Goal: Transaction & Acquisition: Purchase product/service

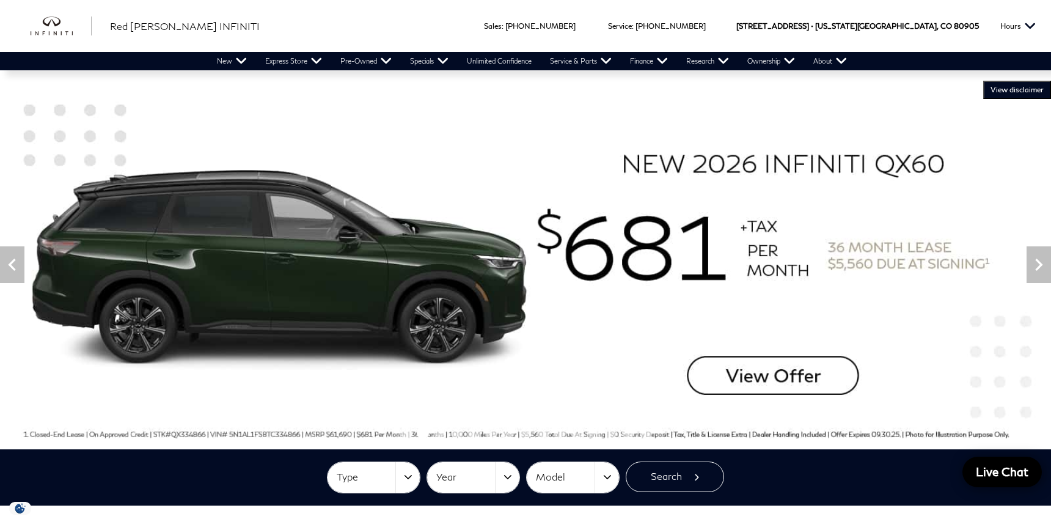
click at [785, 364] on img at bounding box center [525, 265] width 1051 height 368
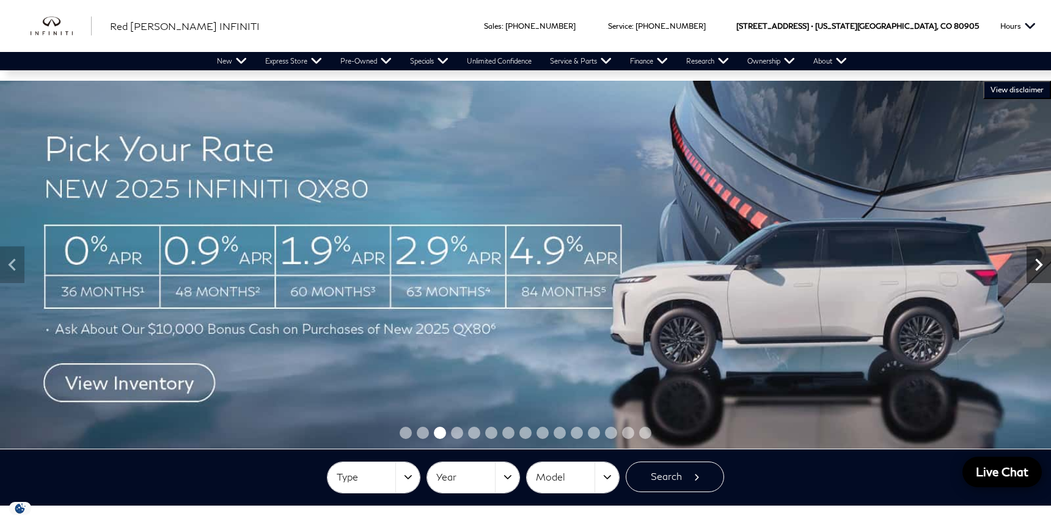
click at [1040, 271] on icon "Next" at bounding box center [1039, 264] width 24 height 24
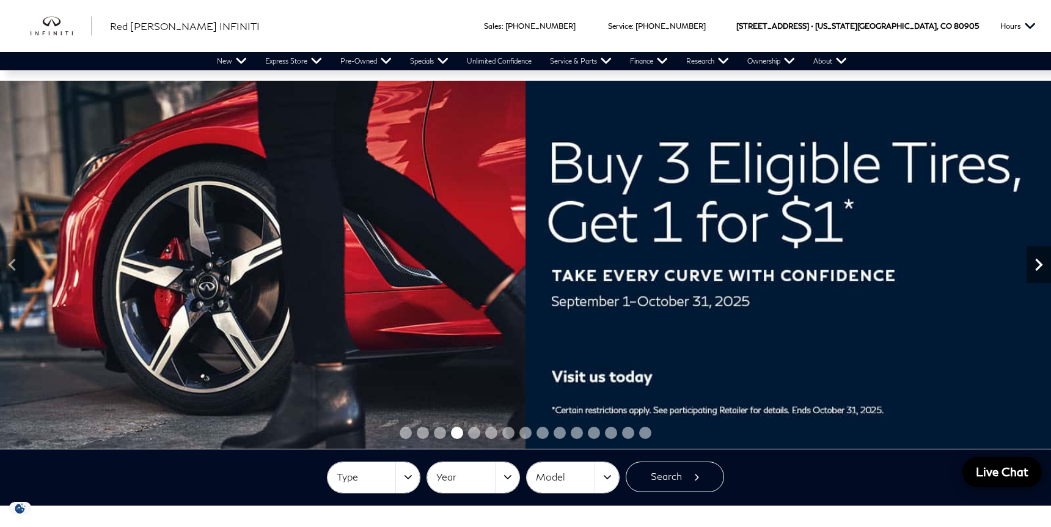
click at [1040, 271] on icon "Next" at bounding box center [1039, 264] width 24 height 24
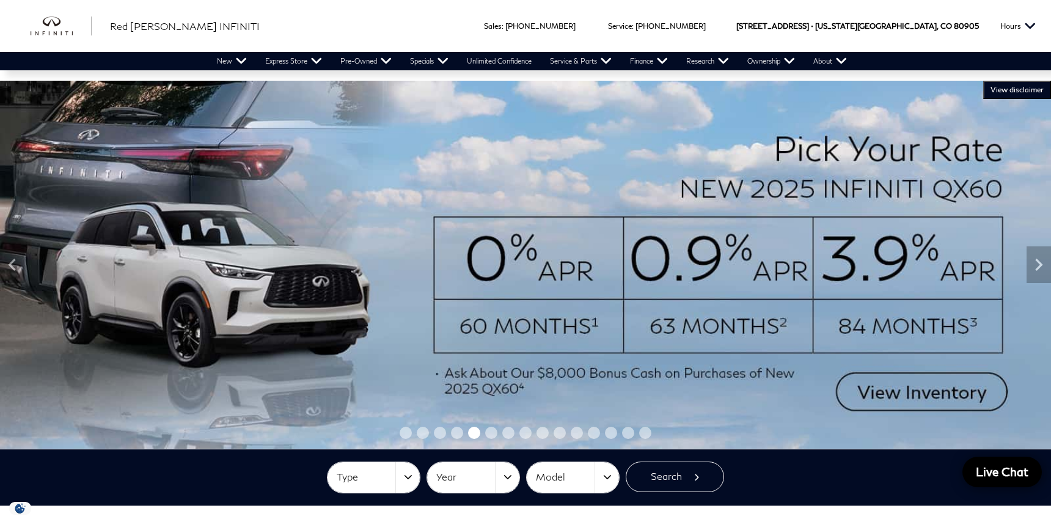
click at [927, 397] on img at bounding box center [525, 265] width 1051 height 368
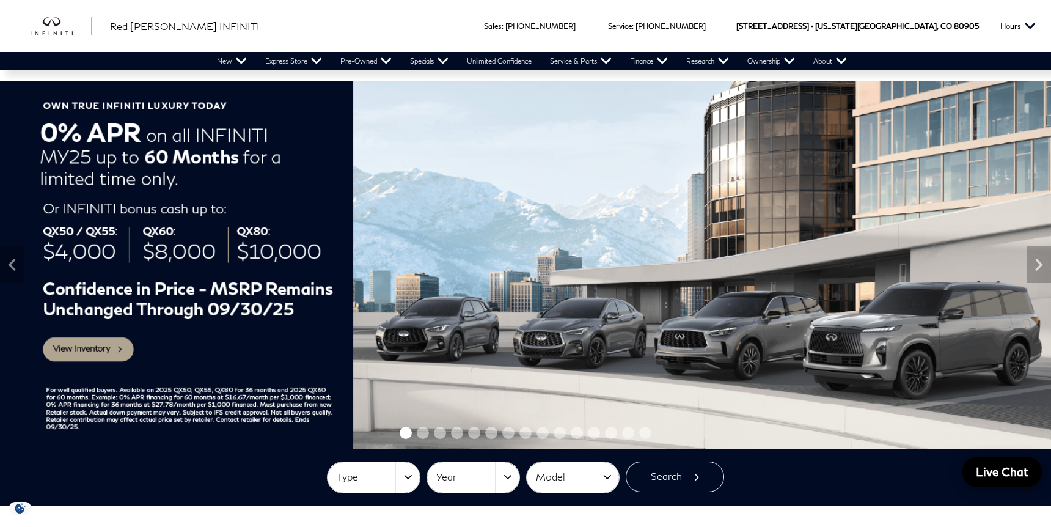
click at [96, 347] on img at bounding box center [525, 265] width 1051 height 369
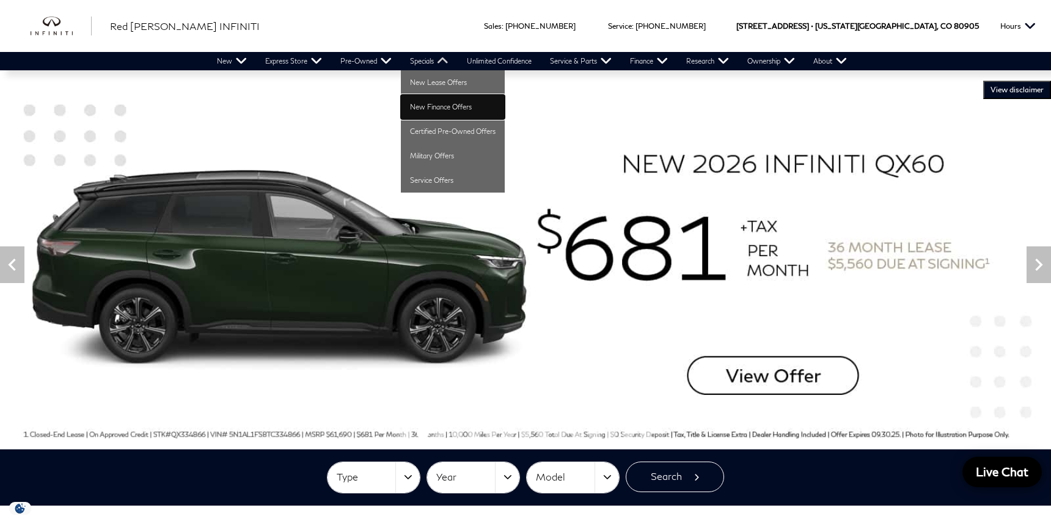
click at [425, 104] on link "New Finance Offers" at bounding box center [453, 107] width 104 height 24
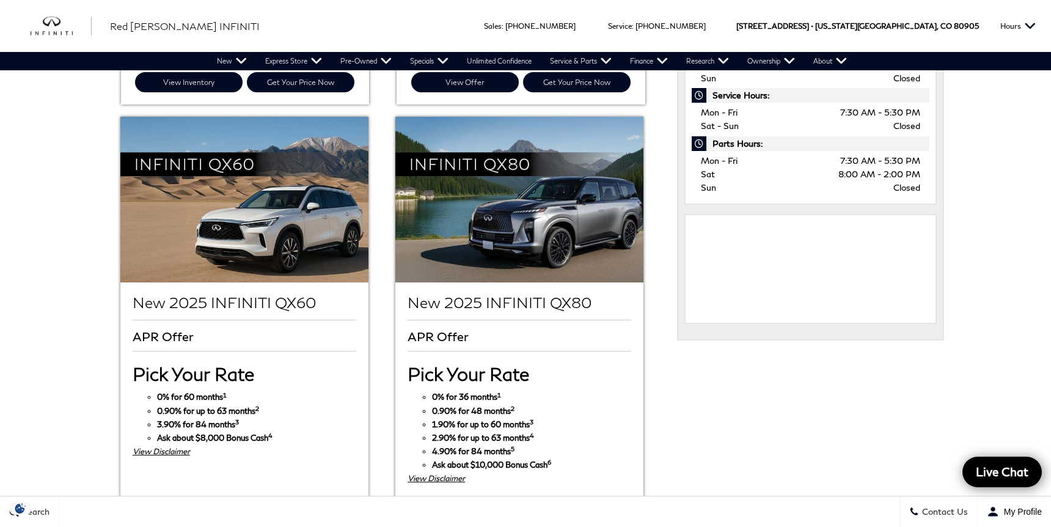
scroll to position [619, 0]
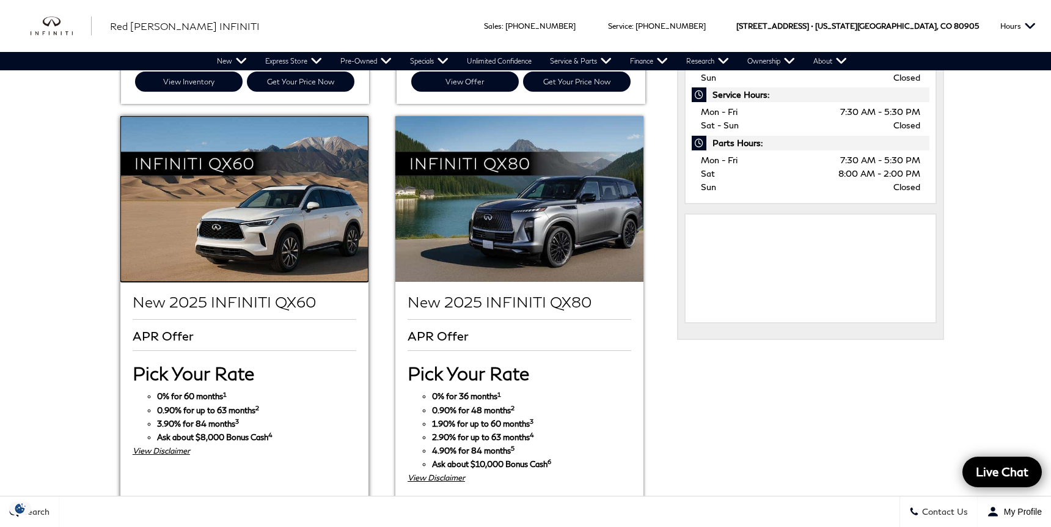
click at [272, 185] on img at bounding box center [244, 199] width 248 height 166
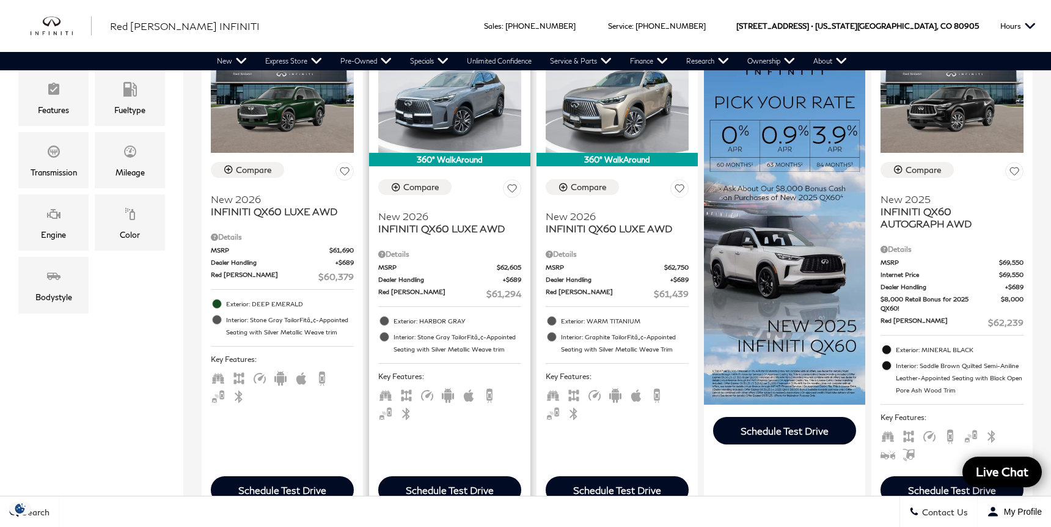
scroll to position [326, 0]
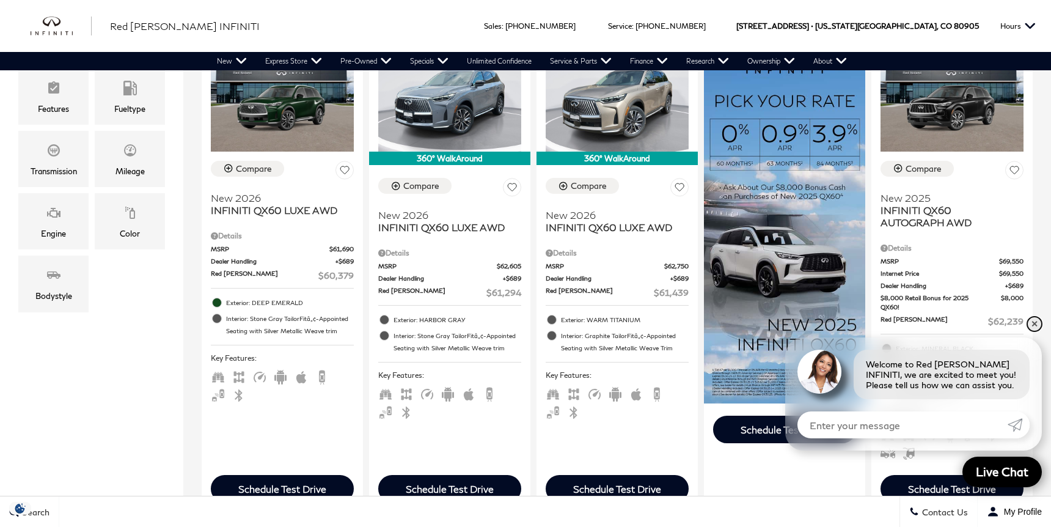
click at [1035, 321] on link "✕" at bounding box center [1034, 324] width 15 height 15
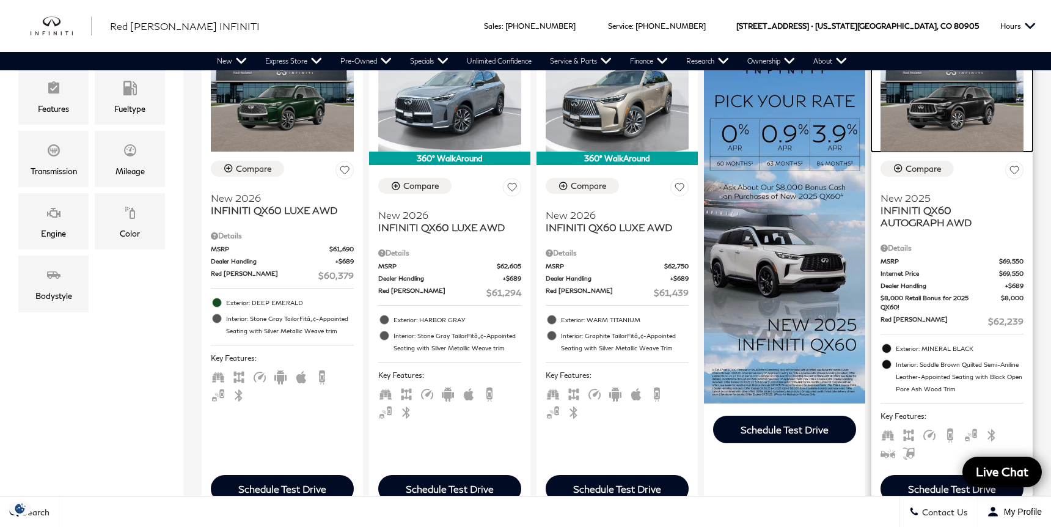
click at [963, 127] on img at bounding box center [952, 98] width 143 height 108
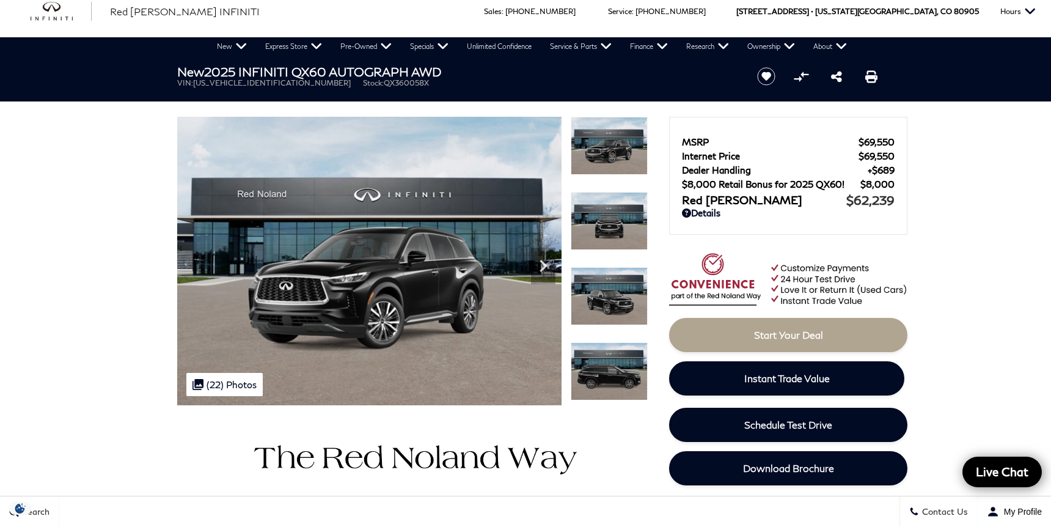
scroll to position [9, 0]
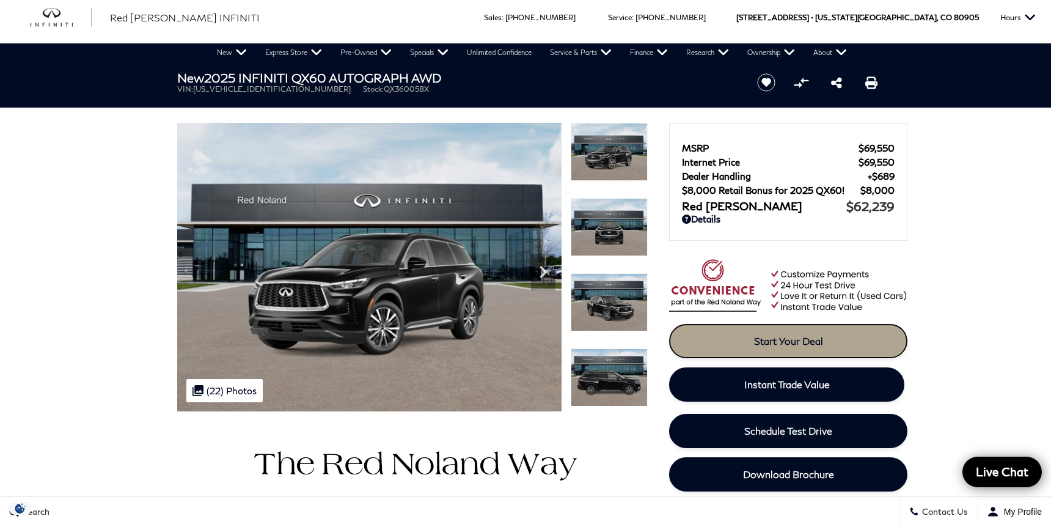
click at [791, 344] on span "Start Your Deal" at bounding box center [788, 341] width 69 height 12
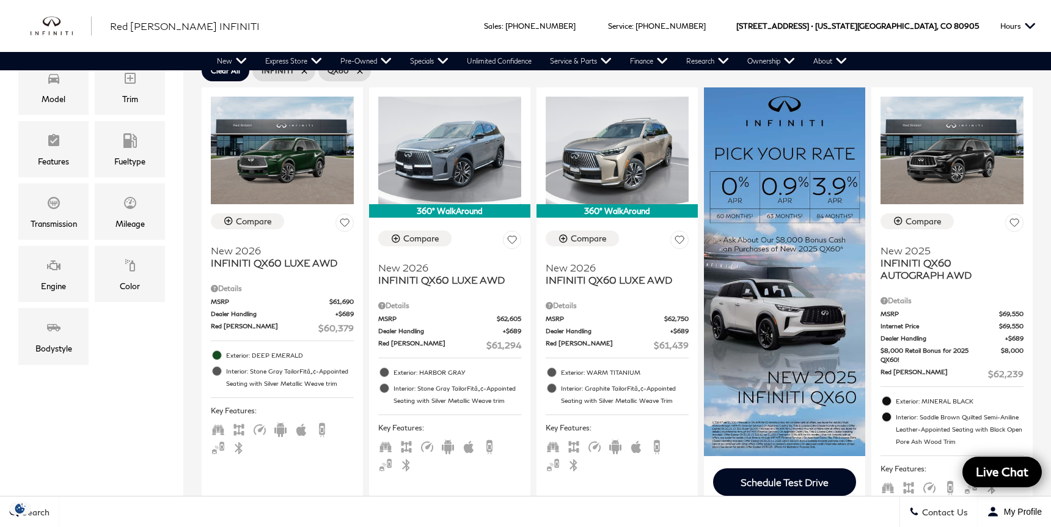
scroll to position [278, 0]
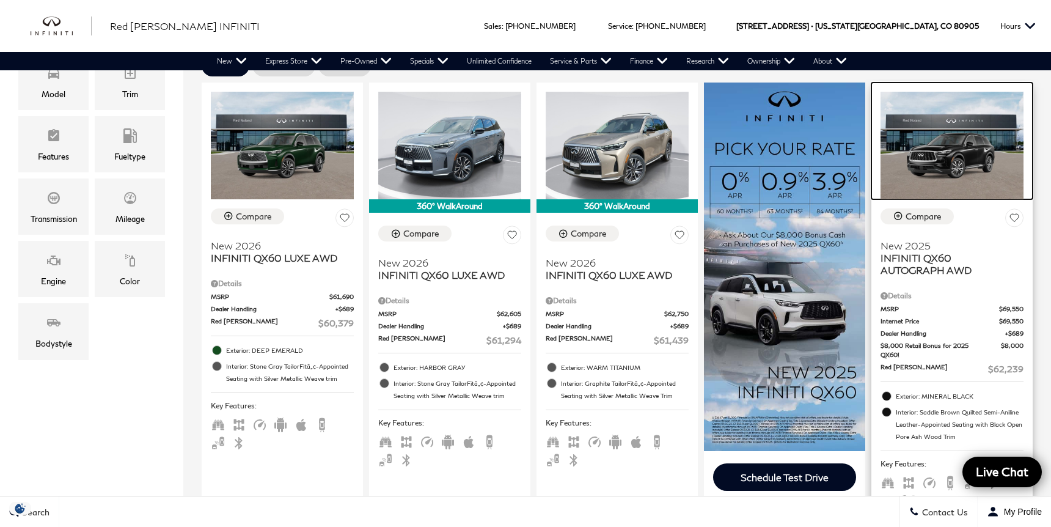
click at [961, 150] on img at bounding box center [952, 146] width 143 height 108
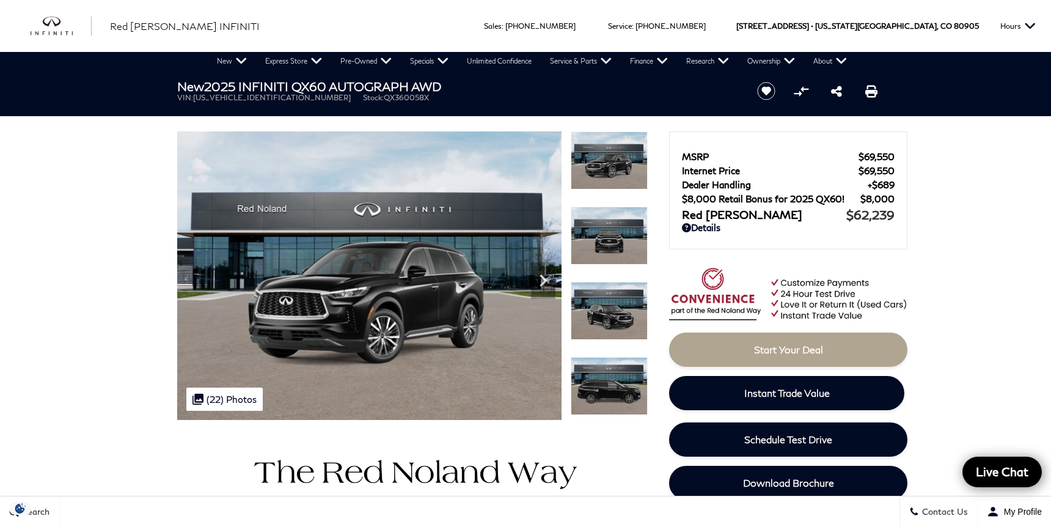
click at [597, 397] on img at bounding box center [609, 386] width 77 height 58
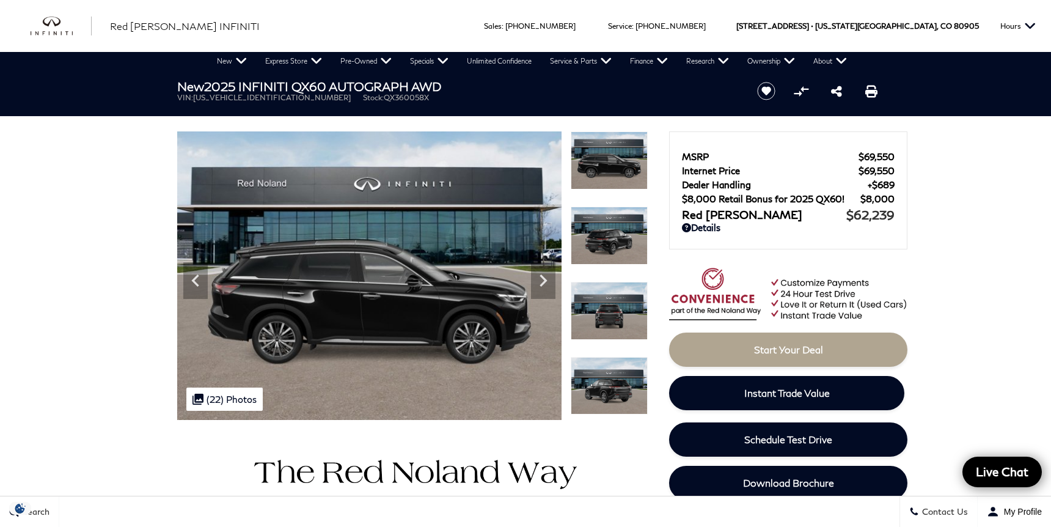
click at [600, 390] on img at bounding box center [609, 386] width 77 height 58
click at [604, 387] on img at bounding box center [609, 386] width 77 height 58
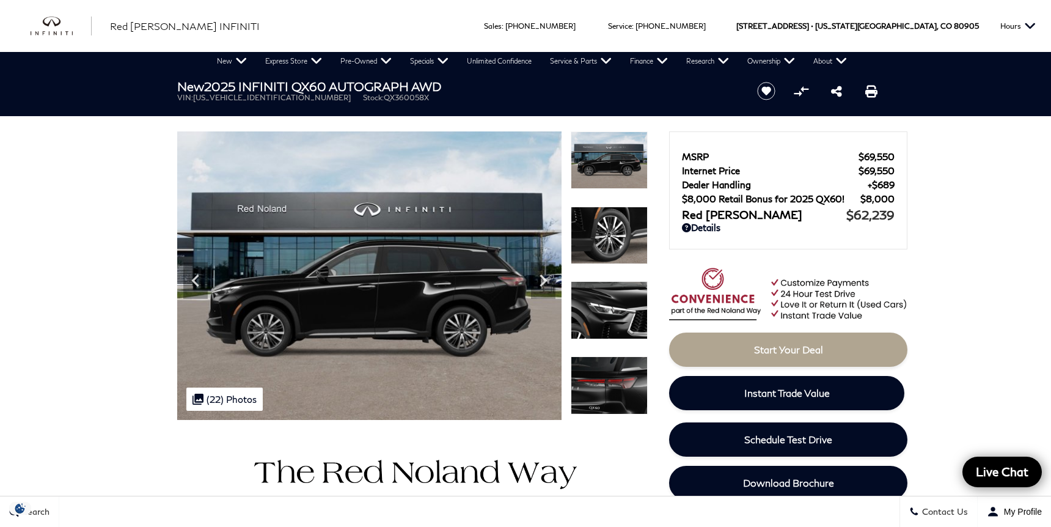
click at [604, 387] on img at bounding box center [609, 385] width 77 height 58
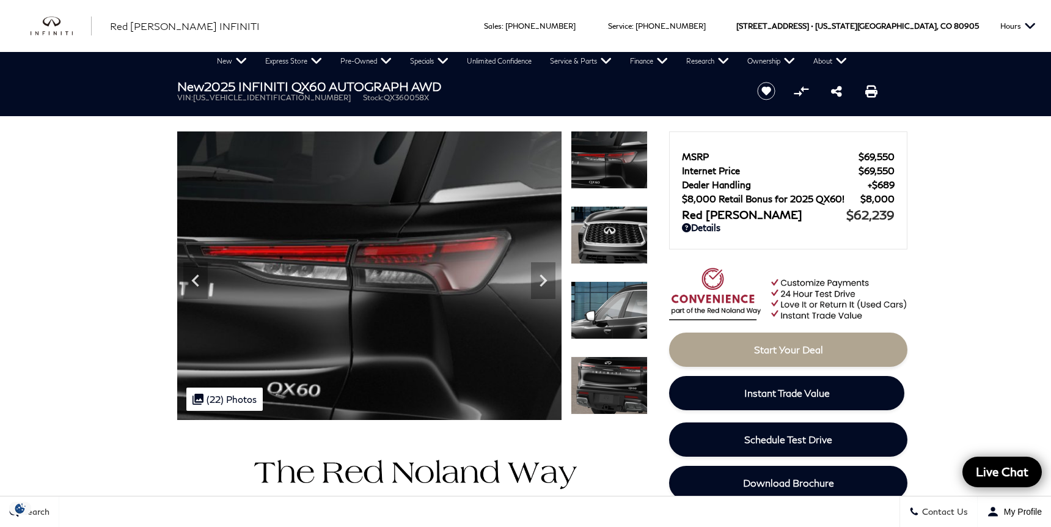
click at [604, 387] on img at bounding box center [609, 385] width 77 height 58
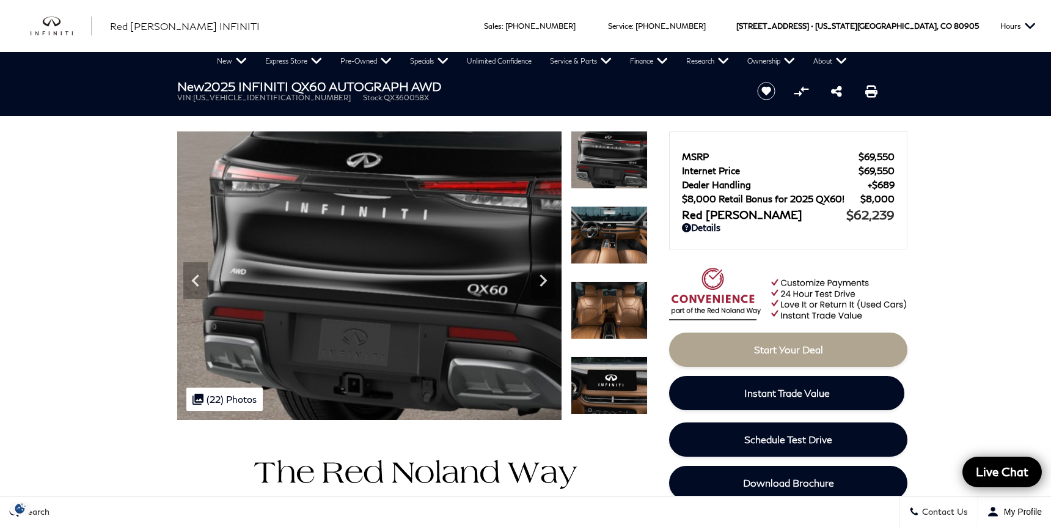
click at [615, 222] on img at bounding box center [609, 235] width 77 height 58
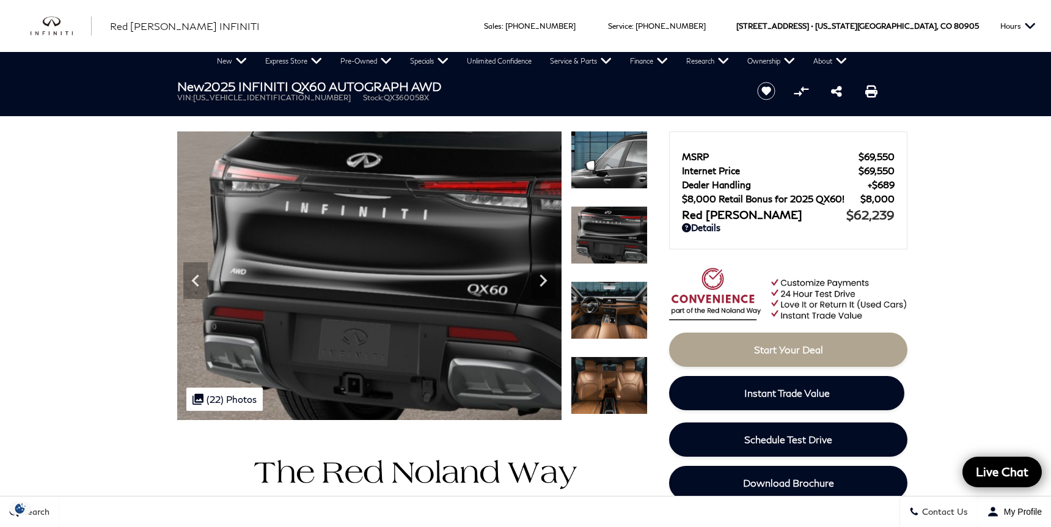
click at [620, 315] on img at bounding box center [609, 310] width 77 height 58
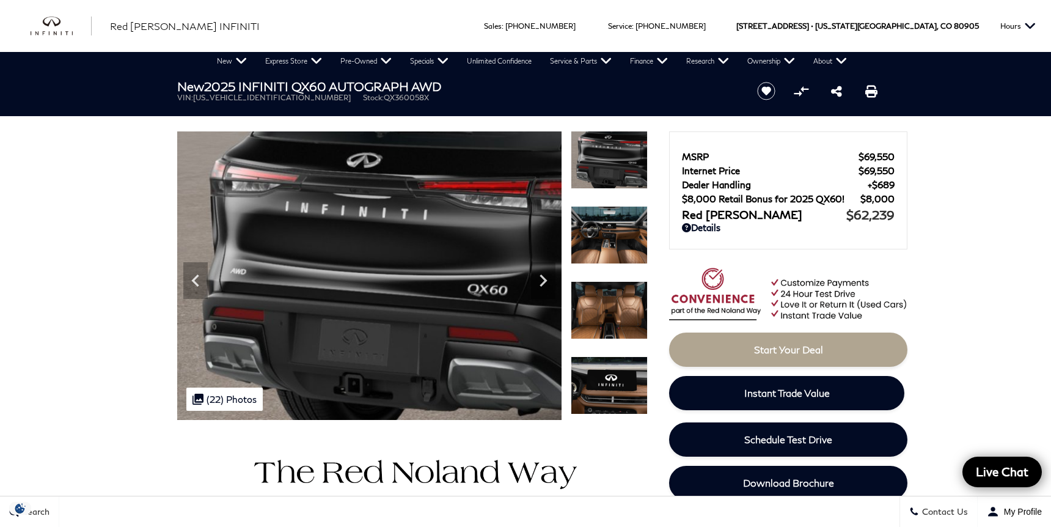
click at [619, 315] on img at bounding box center [609, 310] width 77 height 58
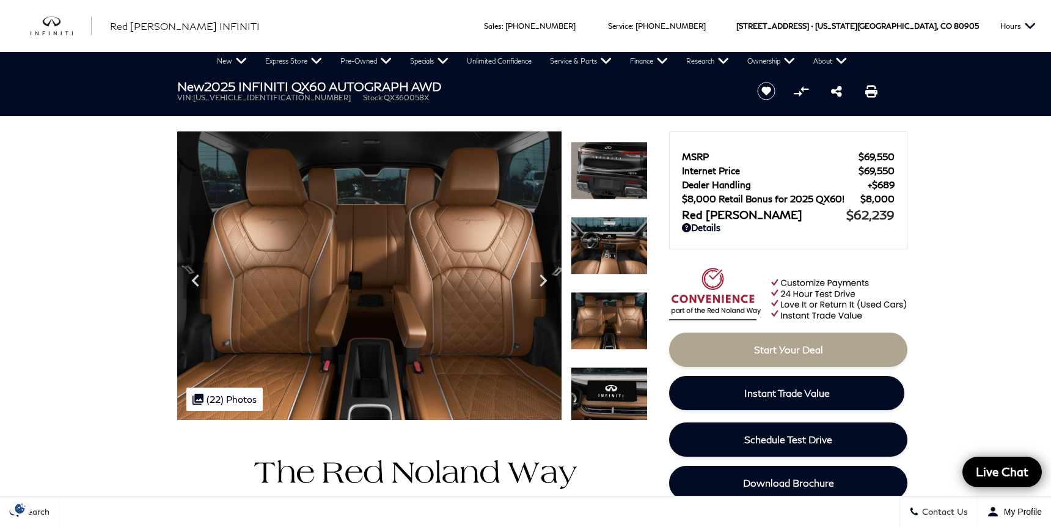
click at [617, 311] on img at bounding box center [609, 321] width 77 height 58
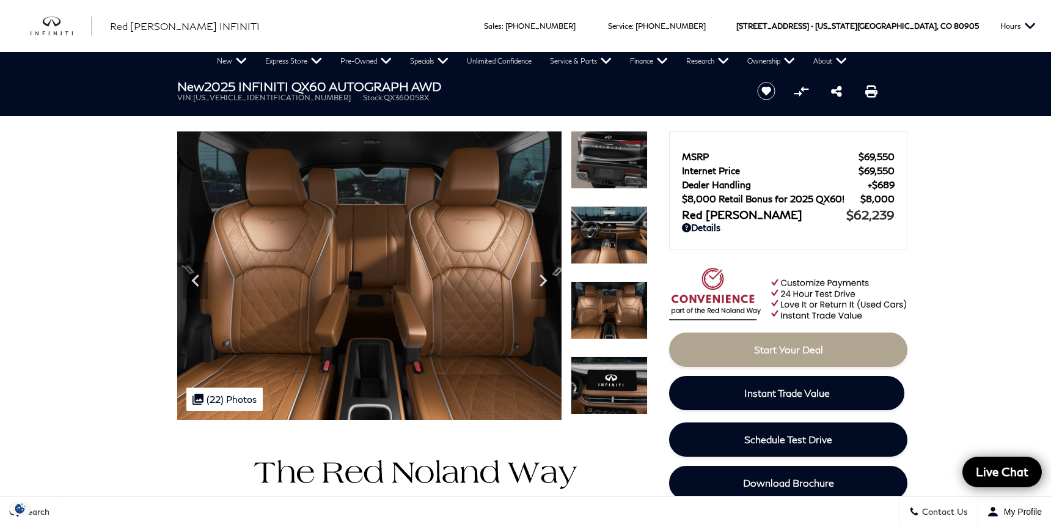
click at [610, 243] on img at bounding box center [609, 235] width 77 height 58
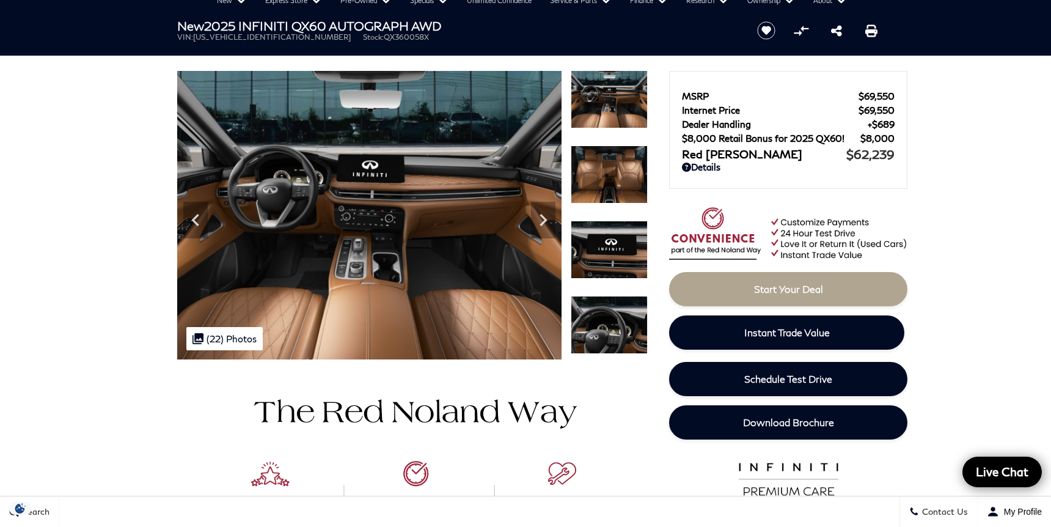
scroll to position [66, 0]
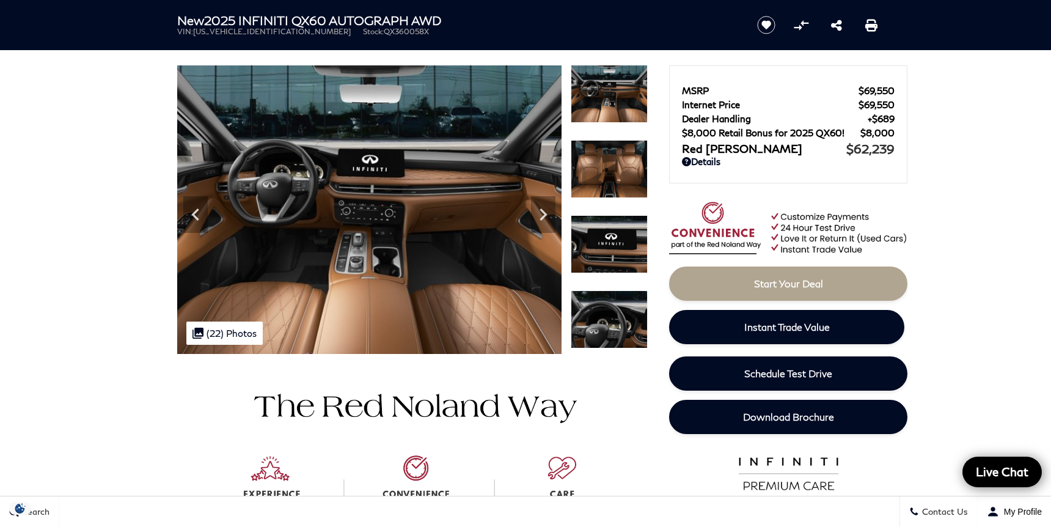
click at [615, 317] on img at bounding box center [609, 319] width 77 height 58
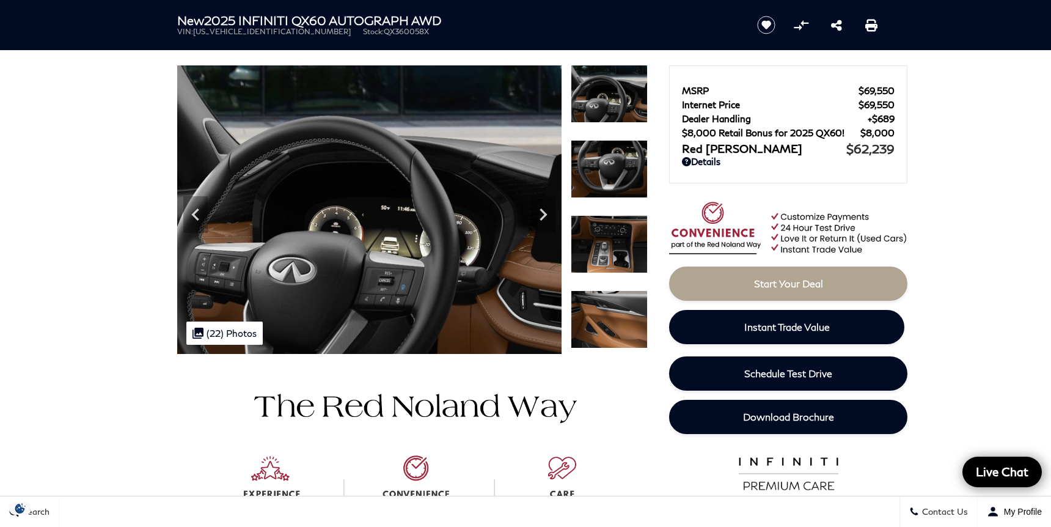
click at [615, 317] on img at bounding box center [609, 319] width 77 height 58
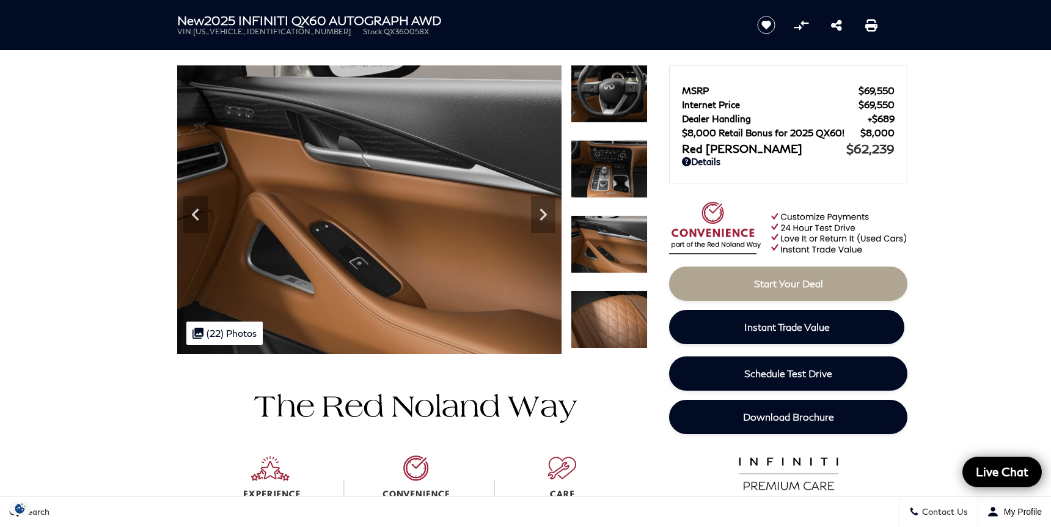
click at [612, 163] on img at bounding box center [609, 169] width 77 height 58
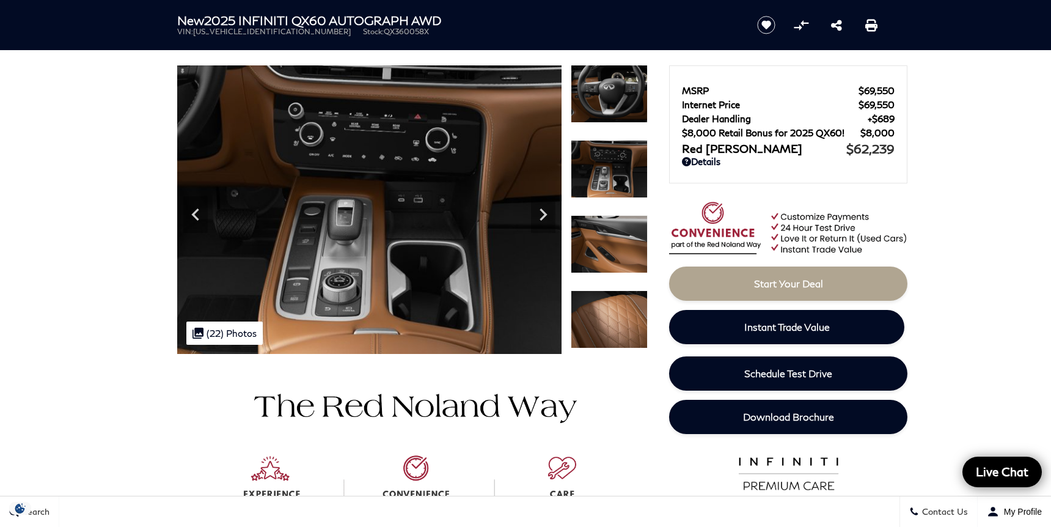
click at [619, 316] on img at bounding box center [609, 319] width 77 height 58
click at [619, 317] on img at bounding box center [609, 319] width 77 height 58
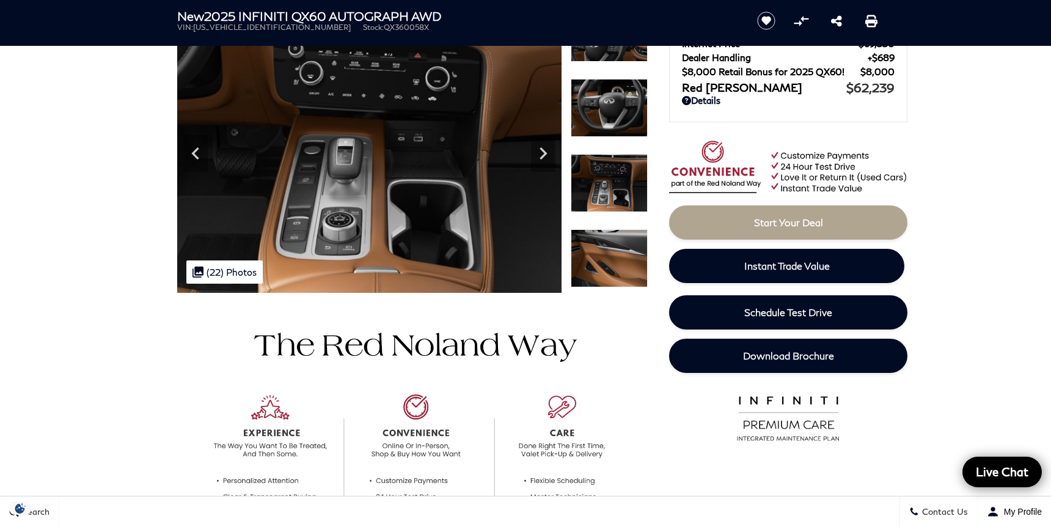
scroll to position [138, 0]
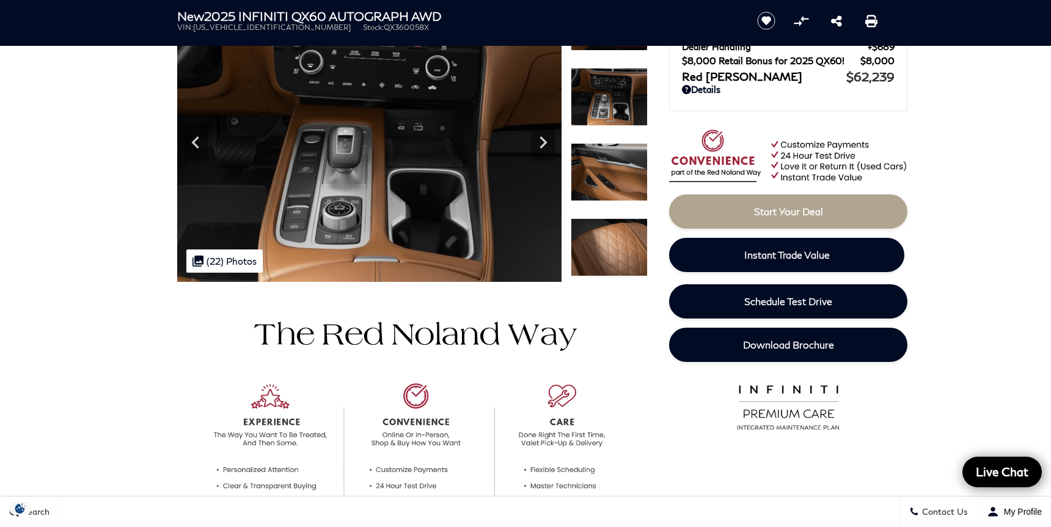
click at [615, 243] on img at bounding box center [609, 247] width 77 height 58
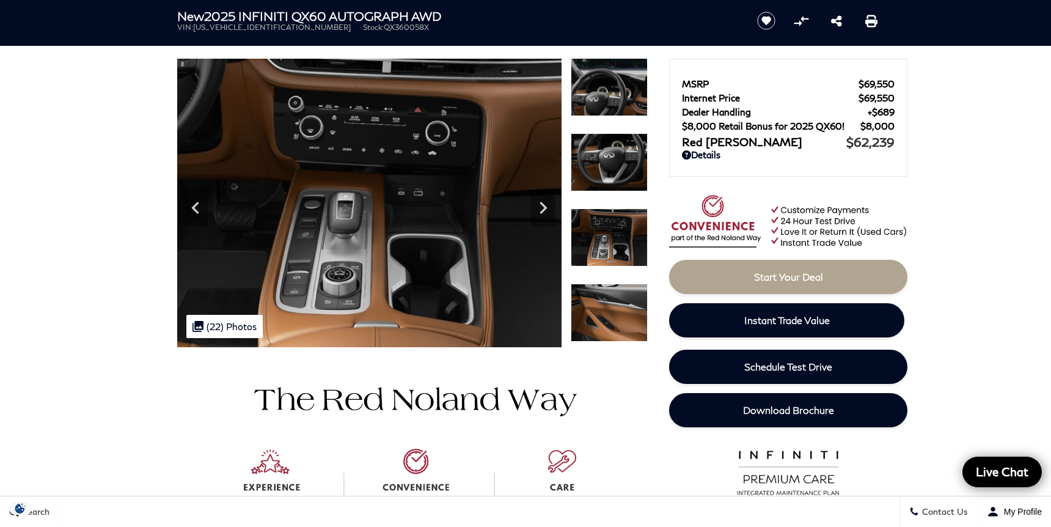
scroll to position [0, 0]
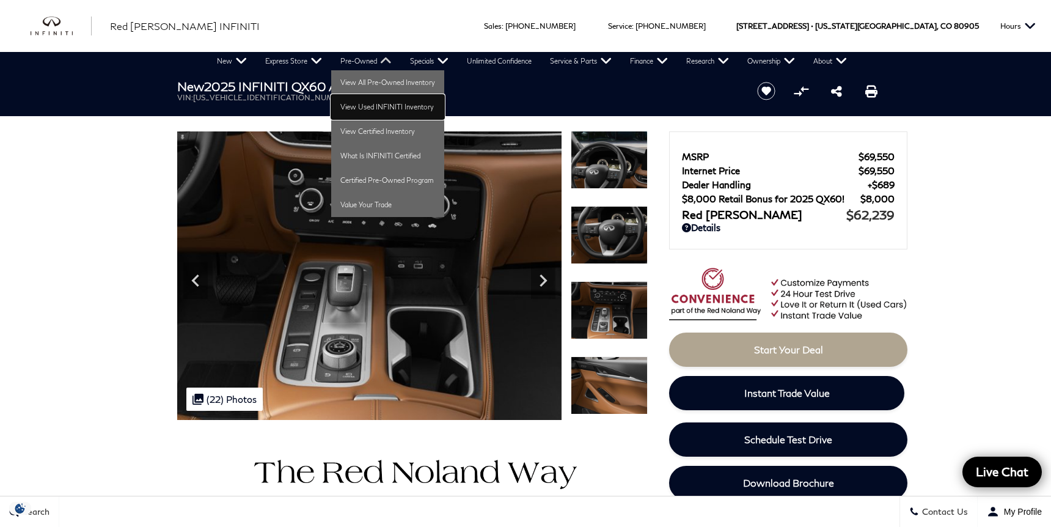
click at [363, 106] on link "View Used INFINITI Inventory" at bounding box center [387, 107] width 113 height 24
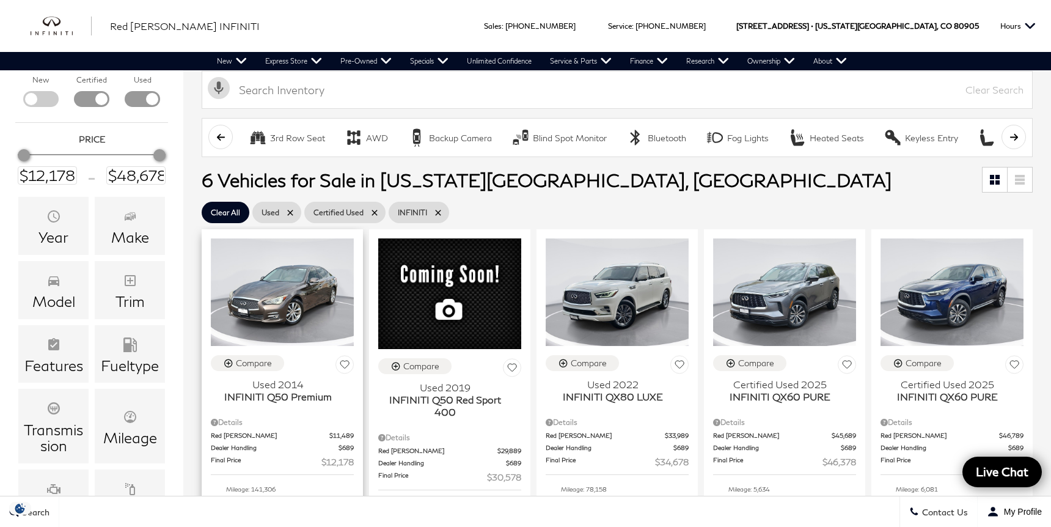
scroll to position [145, 0]
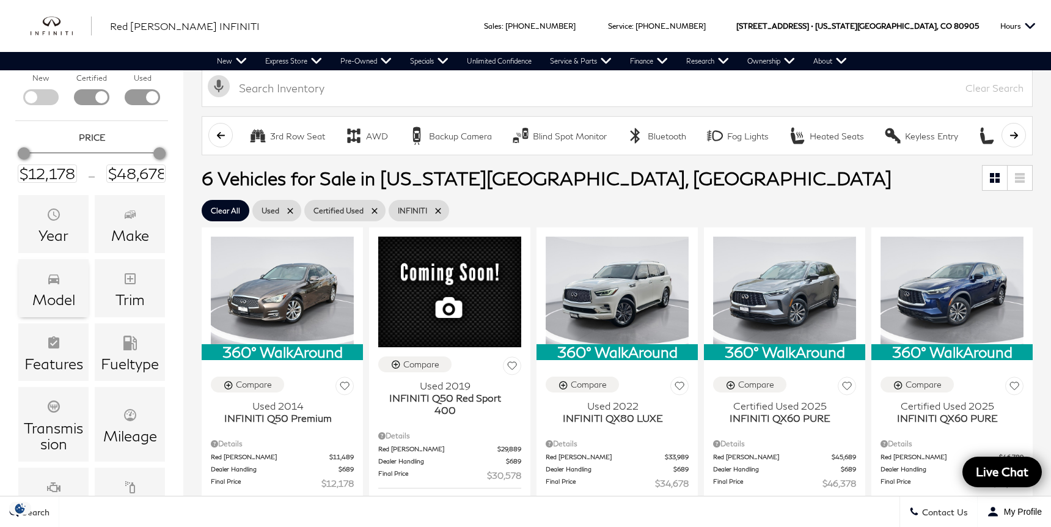
click at [67, 296] on div "Model" at bounding box center [53, 300] width 43 height 16
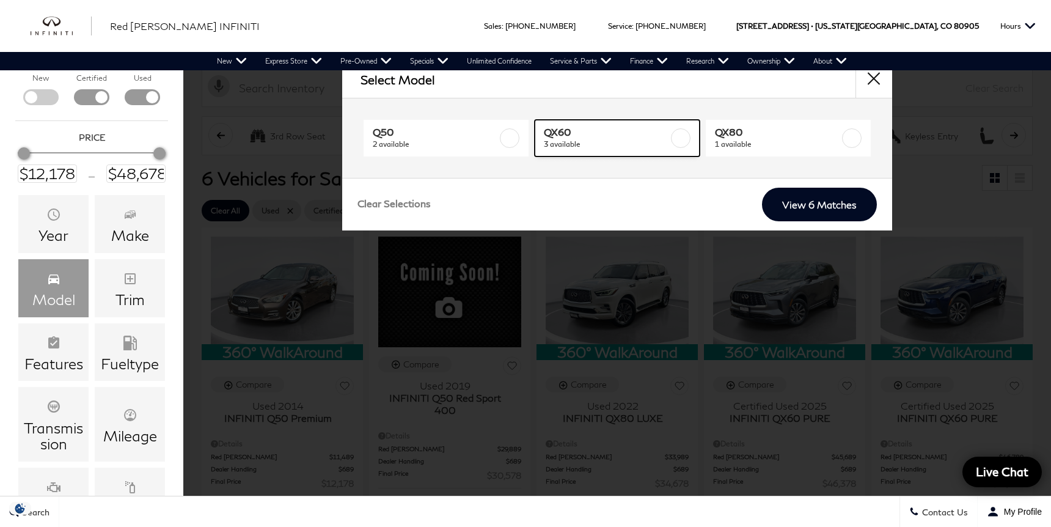
click at [689, 132] on label at bounding box center [681, 138] width 20 height 20
type input "$46,378"
checkbox input "true"
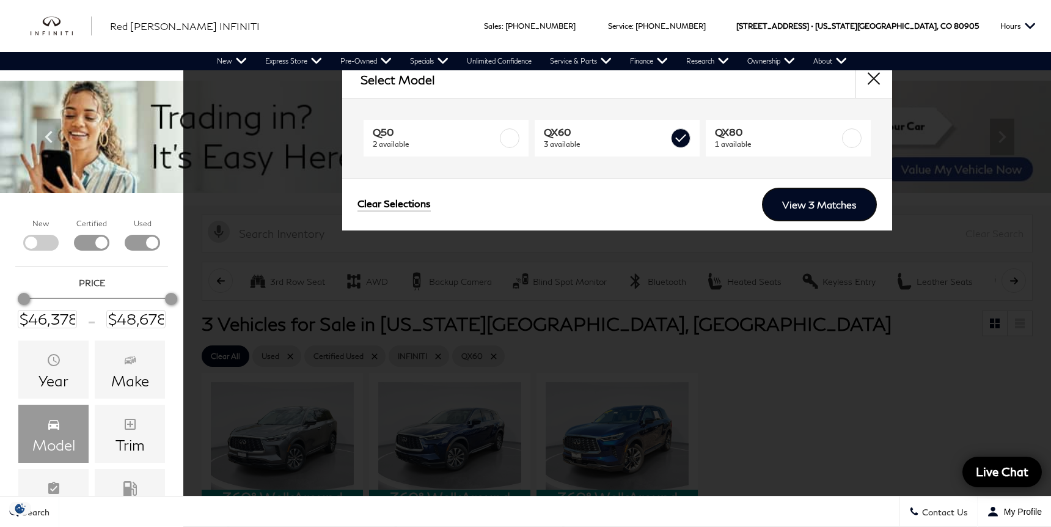
click at [799, 208] on link "View 3 Matches" at bounding box center [819, 205] width 115 height 34
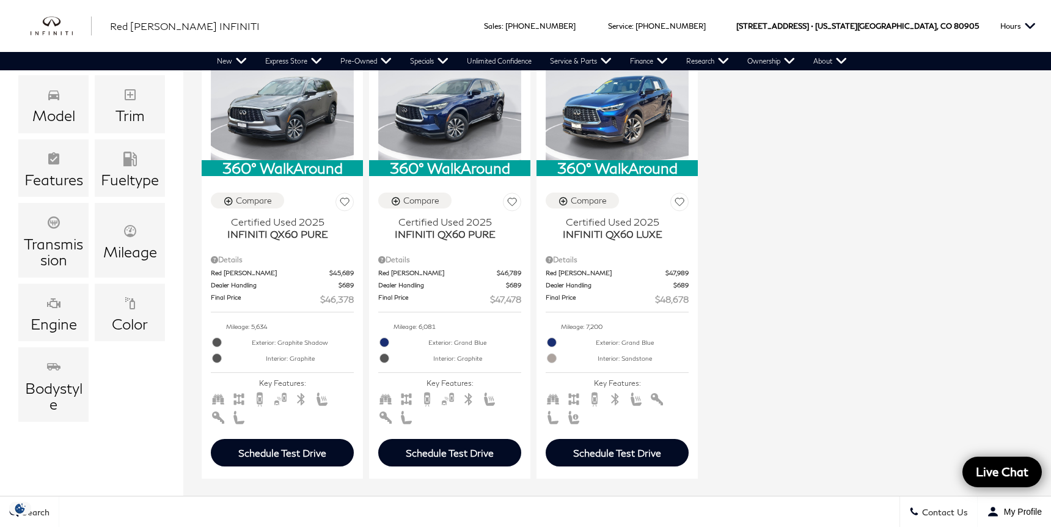
scroll to position [336, 0]
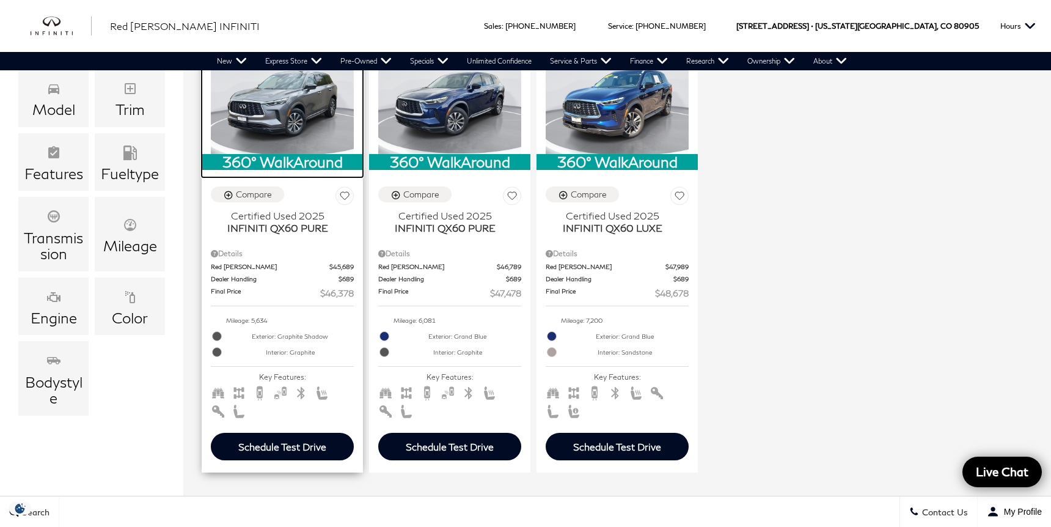
click at [295, 101] on img at bounding box center [282, 100] width 143 height 108
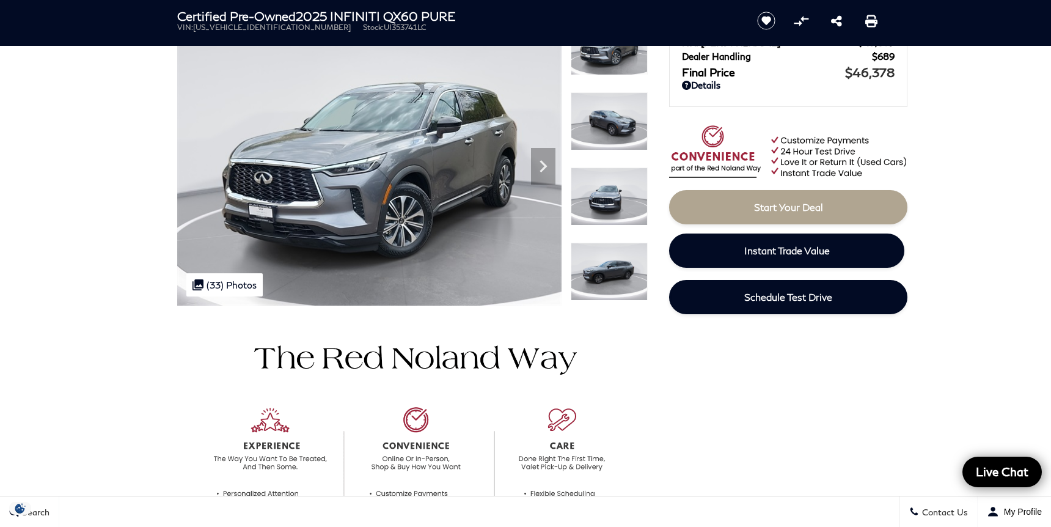
scroll to position [121, 0]
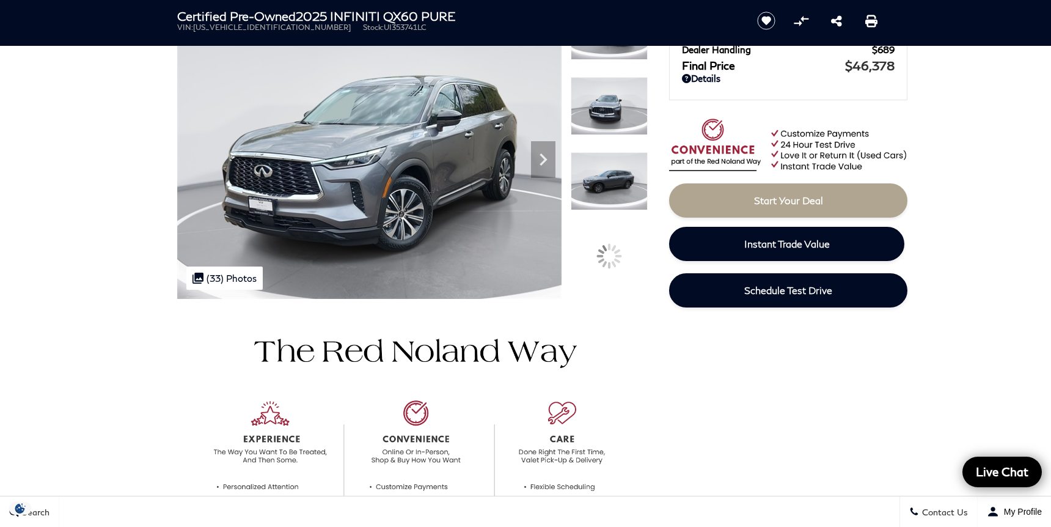
click at [619, 185] on img at bounding box center [609, 181] width 77 height 58
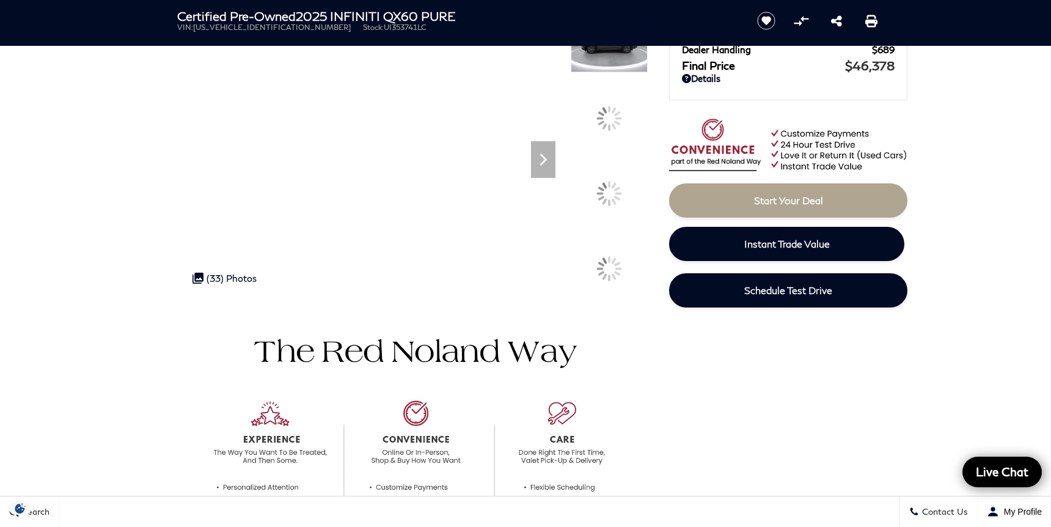
click at [619, 21] on section "Certified Pre-Owned 2025 INFINITI QX60 PURE VIN: [US_VEHICLE_IDENTIFICATION_NUM…" at bounding box center [525, 124] width 733 height 350
click at [614, 0] on section "Certified Pre-Owned 2025 INFINITI QX60 PURE VIN: [US_VEHICLE_IDENTIFICATION_NUM…" at bounding box center [525, 124] width 733 height 350
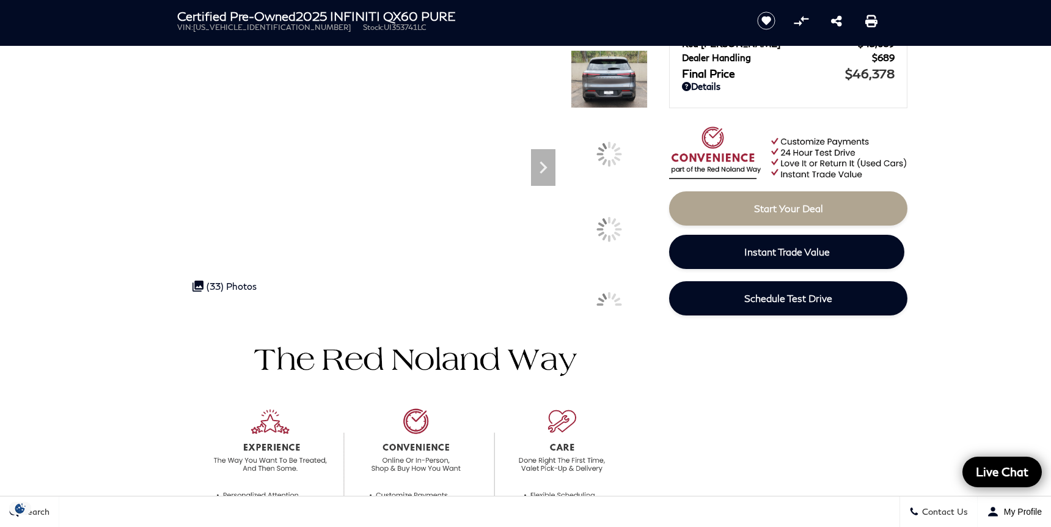
click at [608, 76] on img at bounding box center [609, 79] width 77 height 58
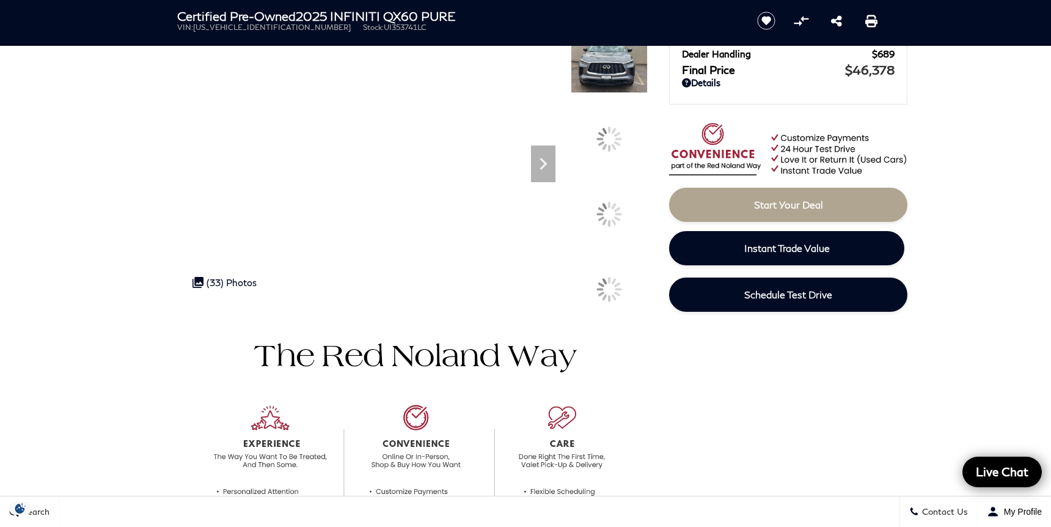
click at [614, 69] on img at bounding box center [609, 64] width 77 height 58
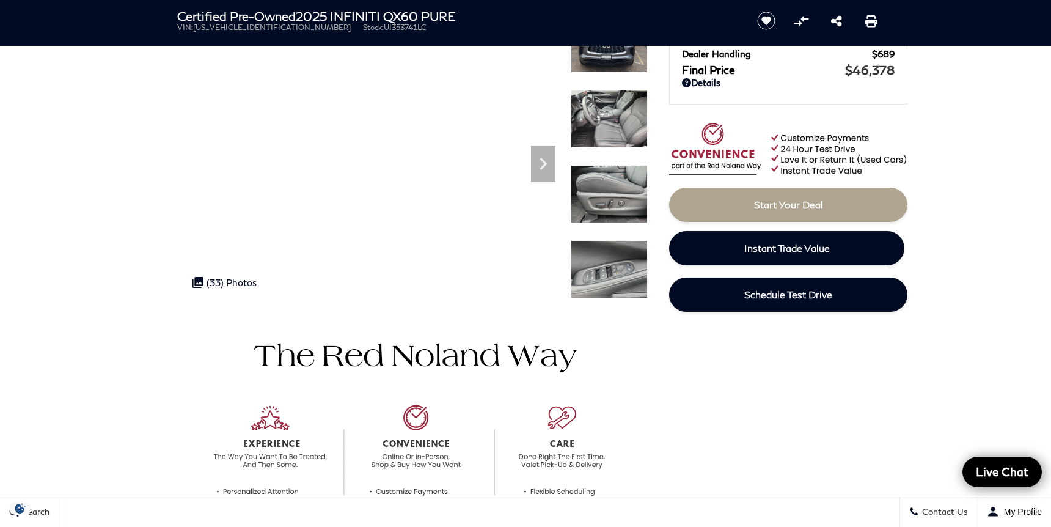
click at [618, 114] on img at bounding box center [609, 119] width 77 height 58
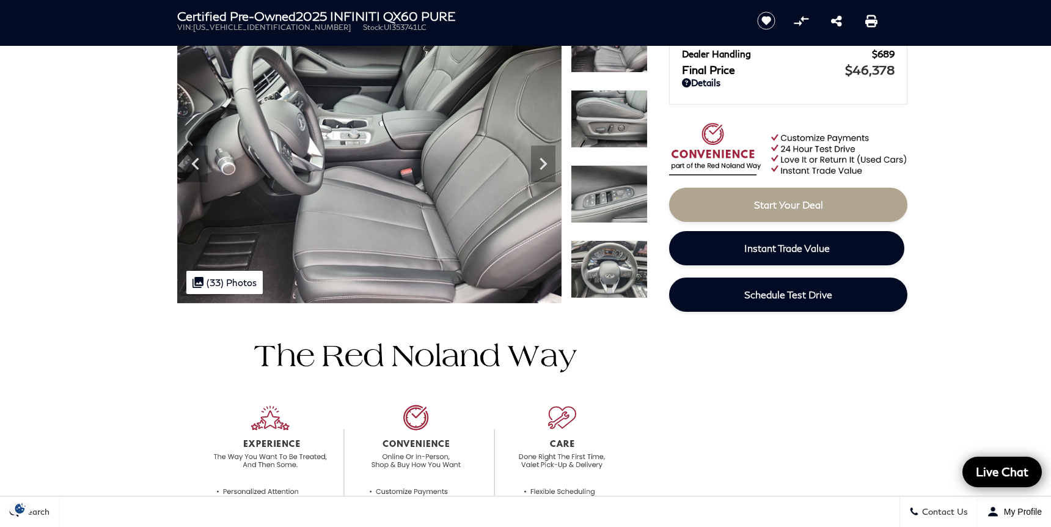
click at [617, 248] on img at bounding box center [609, 269] width 77 height 58
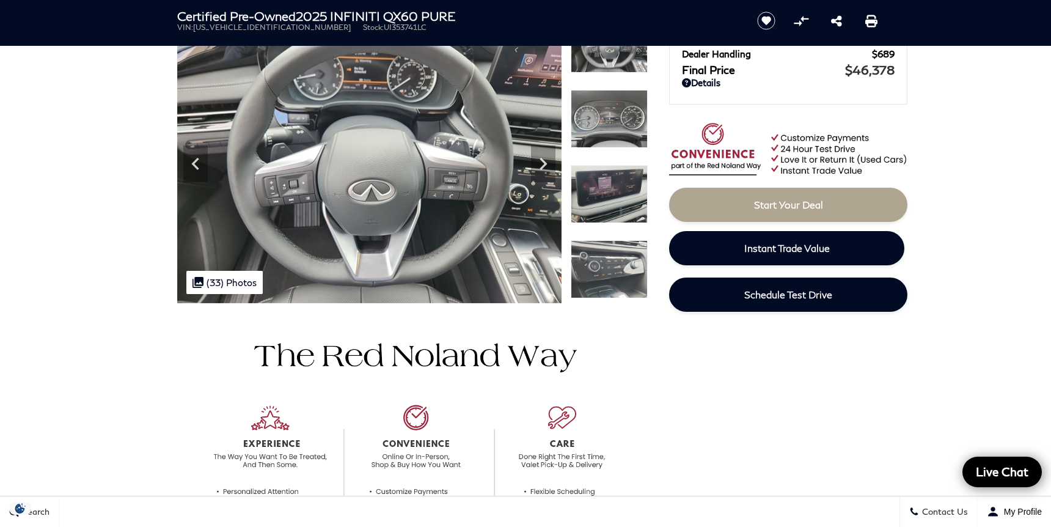
click at [619, 130] on img at bounding box center [609, 119] width 77 height 58
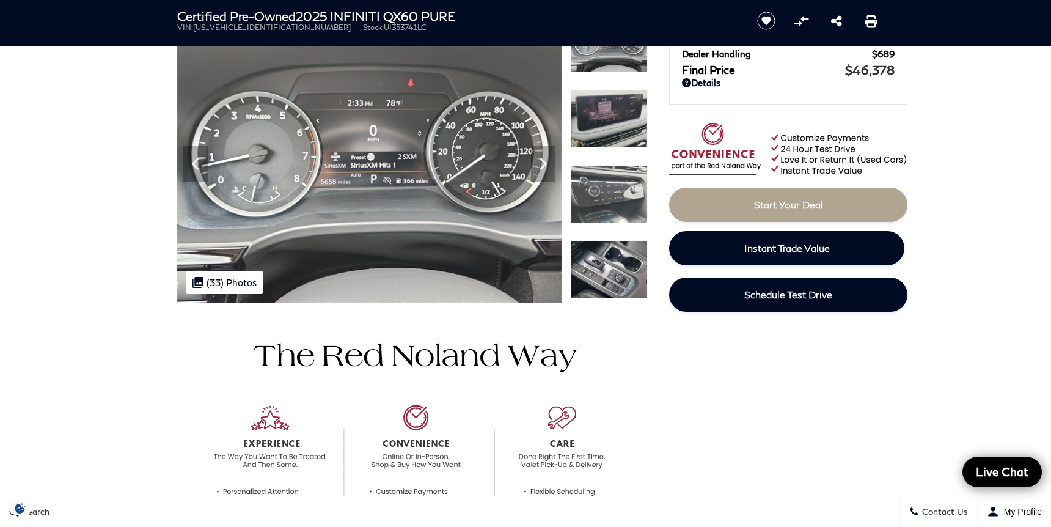
click at [619, 116] on img at bounding box center [609, 119] width 77 height 58
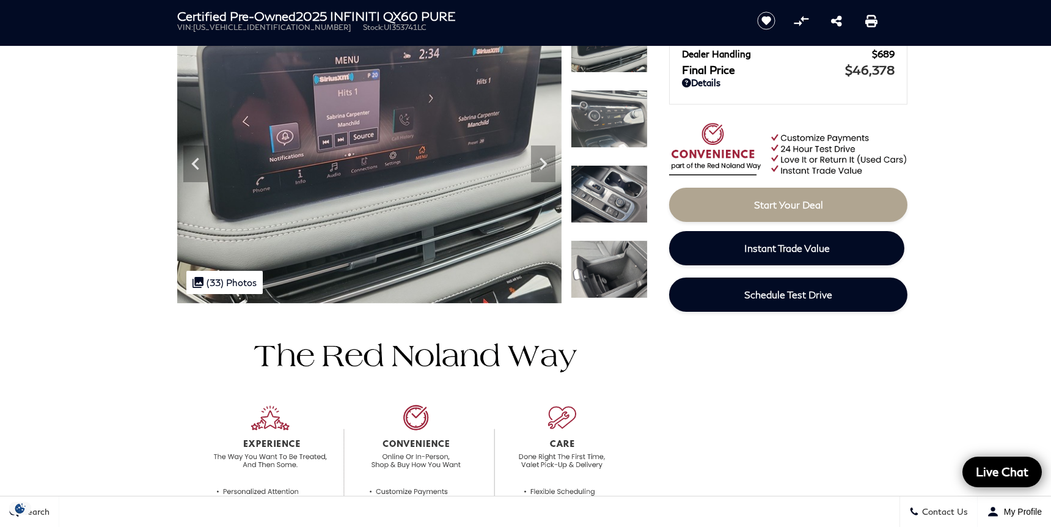
click at [619, 116] on img at bounding box center [609, 119] width 77 height 58
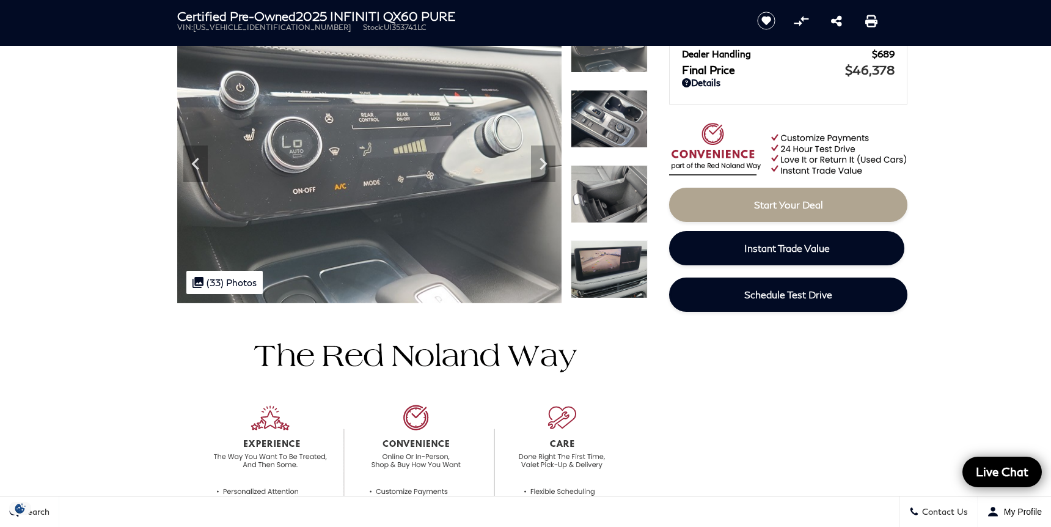
click at [619, 116] on img at bounding box center [609, 119] width 77 height 58
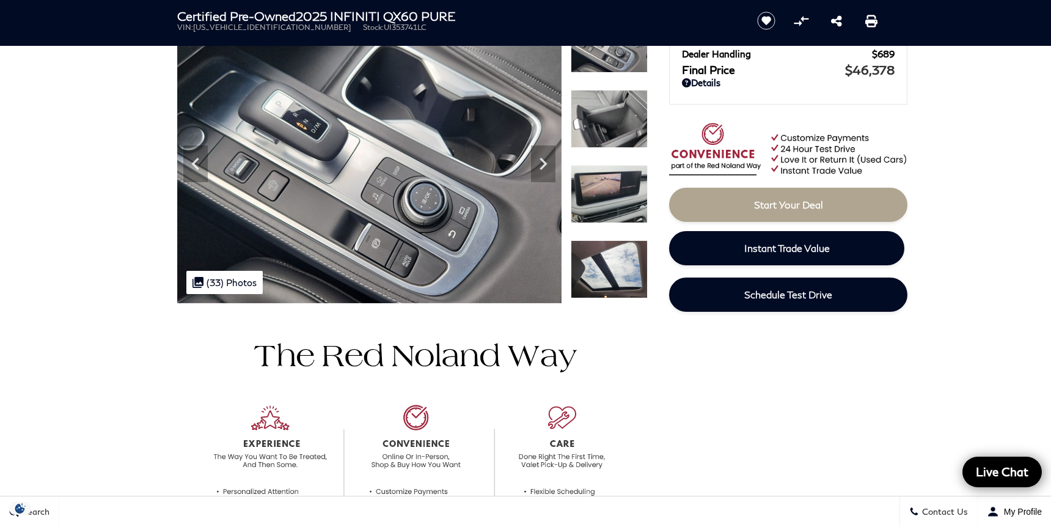
click at [606, 134] on img at bounding box center [609, 119] width 77 height 58
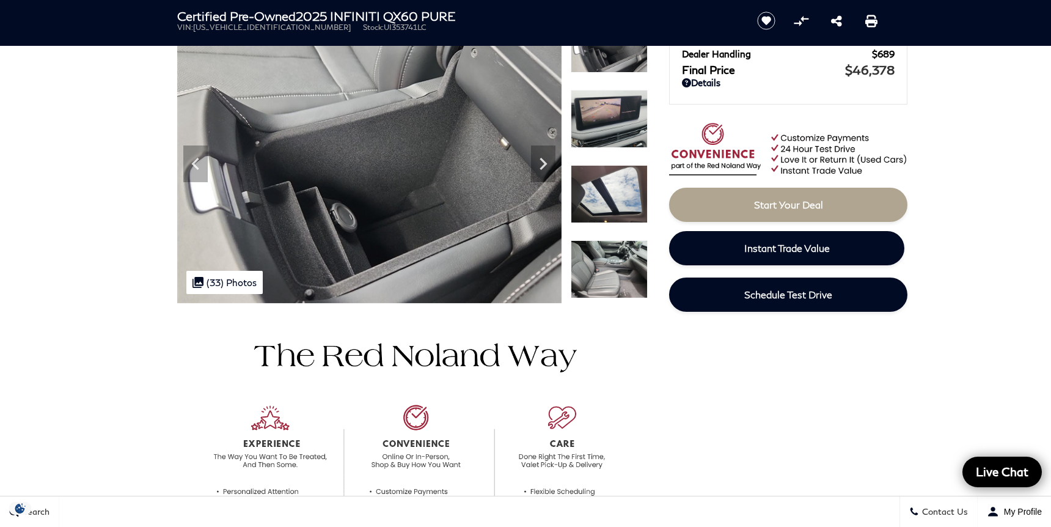
click at [606, 134] on img at bounding box center [609, 119] width 77 height 58
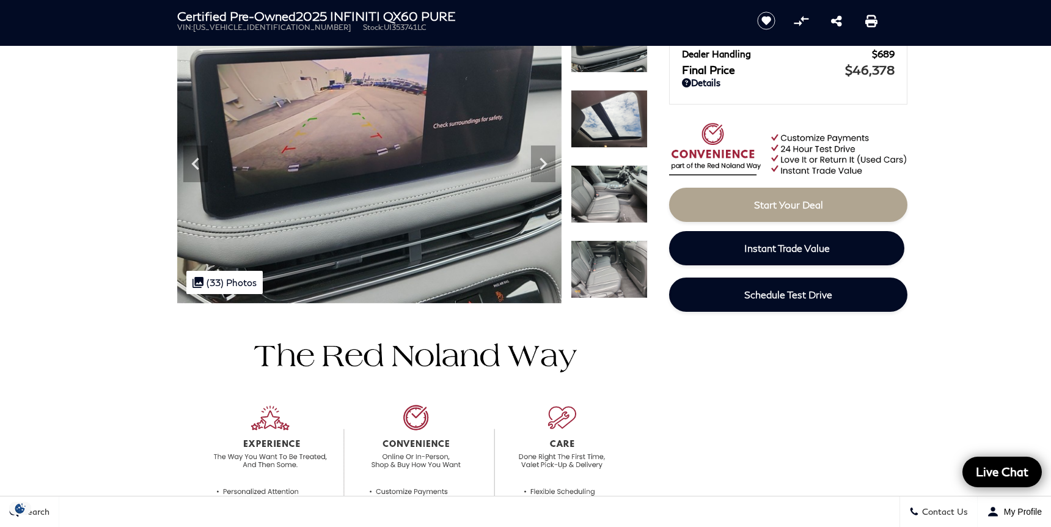
click at [606, 134] on img at bounding box center [609, 119] width 77 height 58
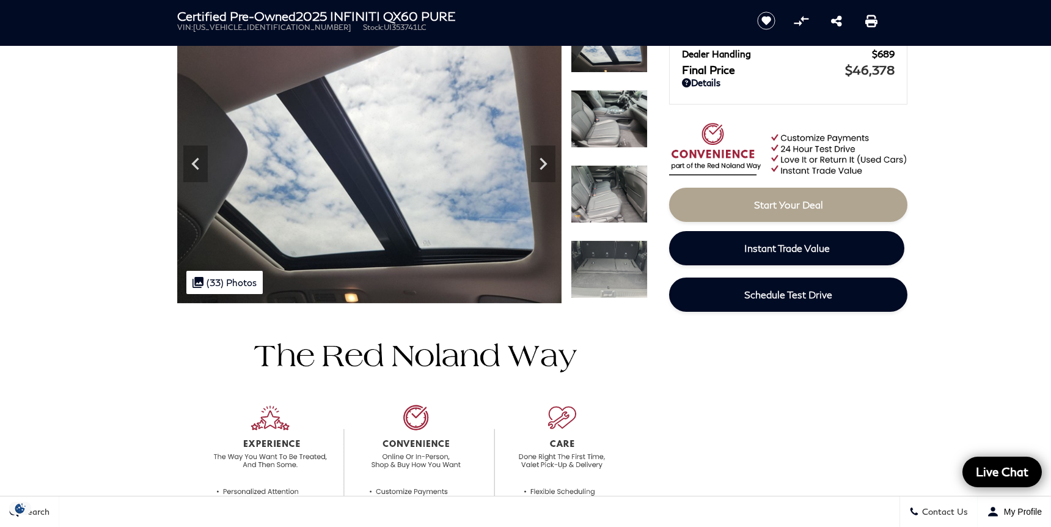
click at [606, 134] on img at bounding box center [609, 119] width 77 height 58
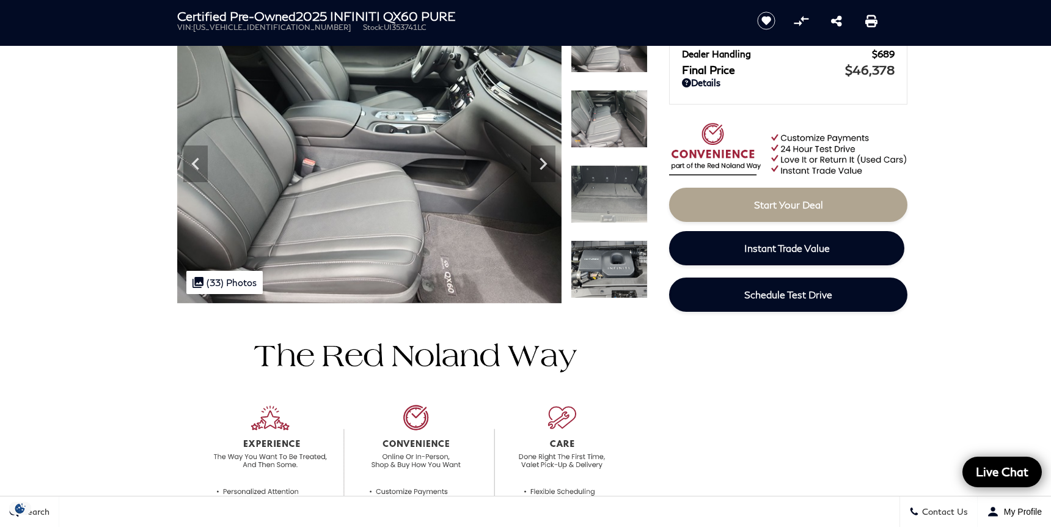
click at [606, 134] on img at bounding box center [609, 119] width 77 height 58
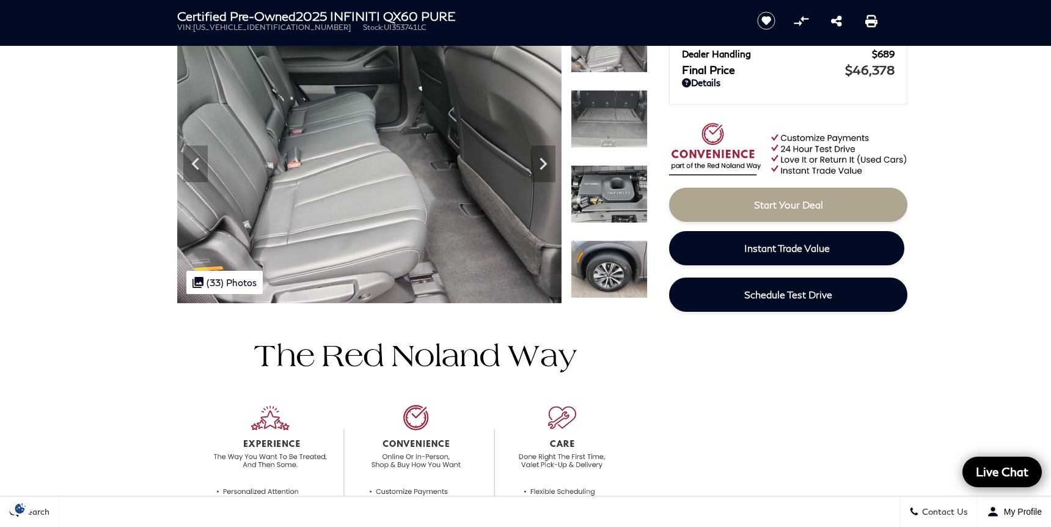
click at [606, 134] on img at bounding box center [609, 119] width 77 height 58
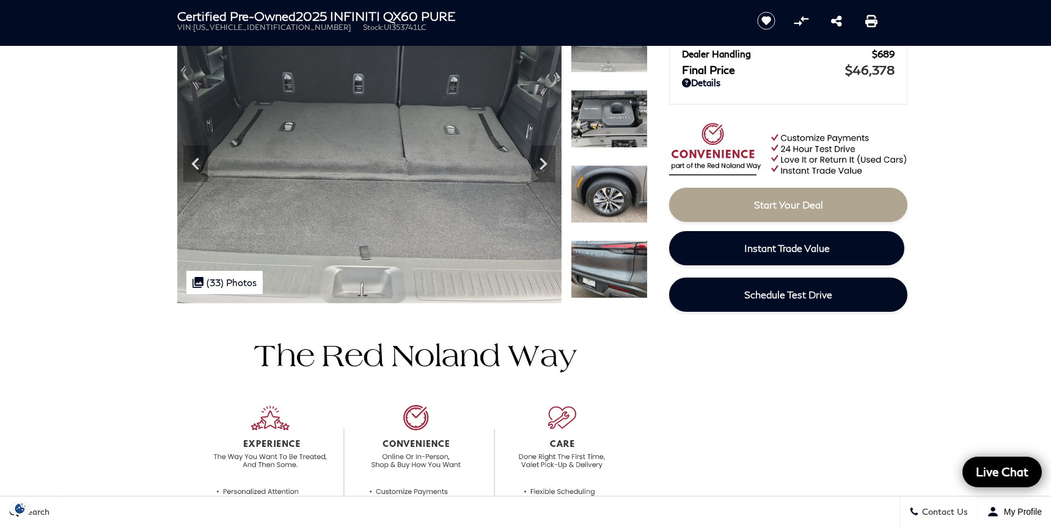
click at [606, 134] on img at bounding box center [609, 119] width 77 height 58
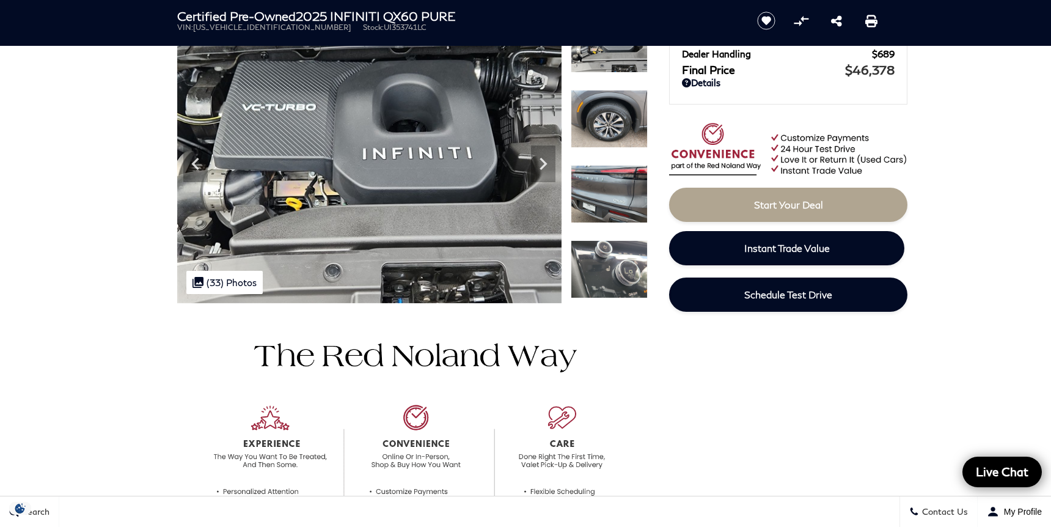
click at [606, 134] on img at bounding box center [609, 119] width 77 height 58
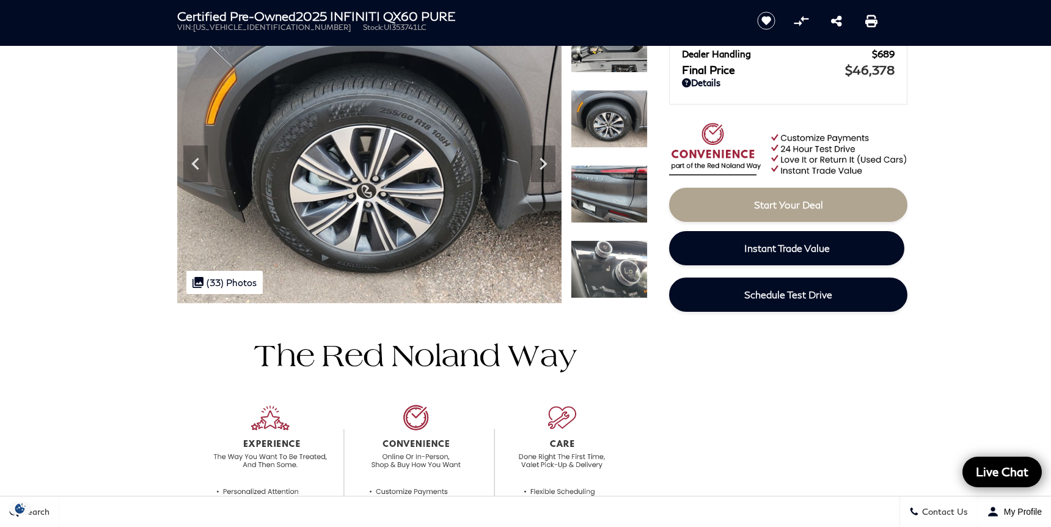
click at [606, 134] on img at bounding box center [609, 119] width 77 height 58
click at [617, 193] on img at bounding box center [609, 194] width 77 height 58
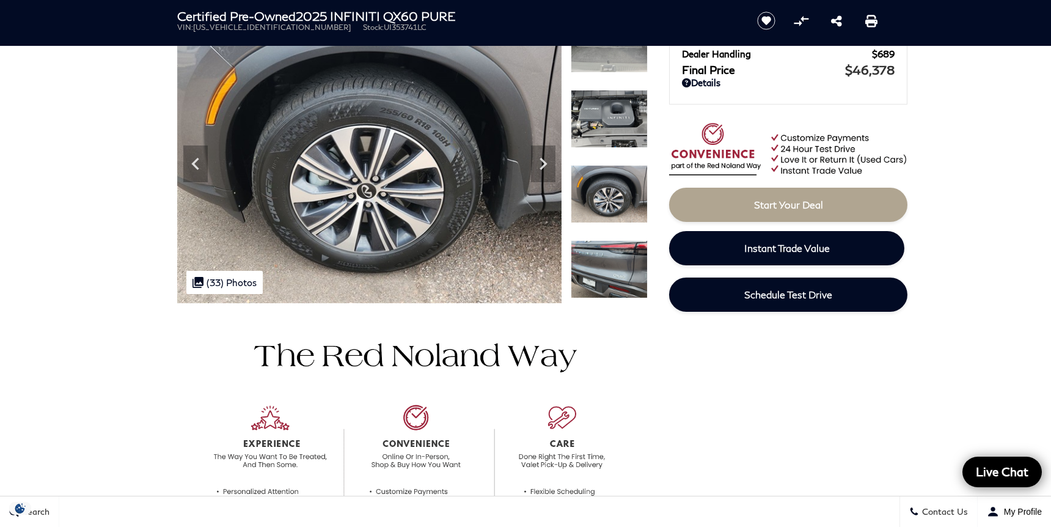
click at [624, 267] on img at bounding box center [609, 269] width 77 height 58
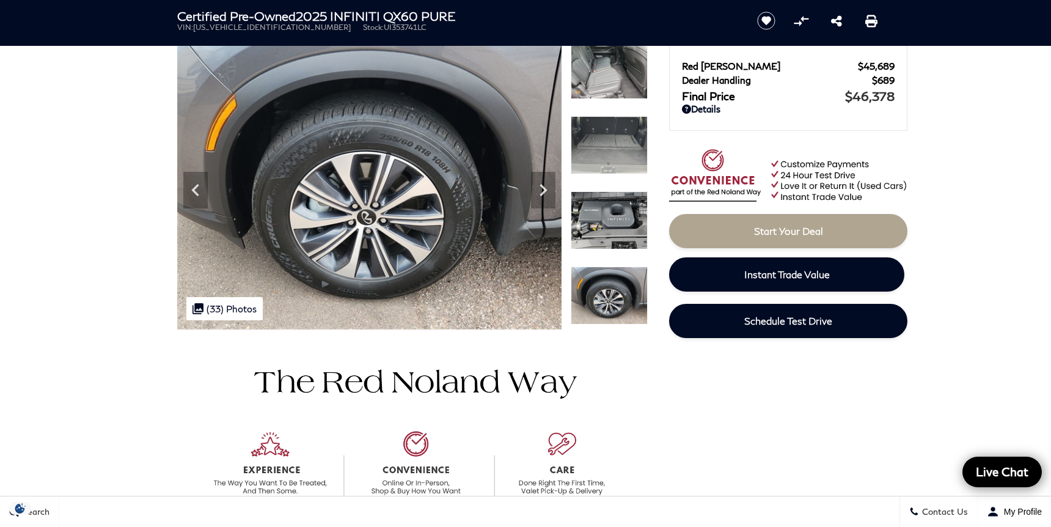
scroll to position [83, 0]
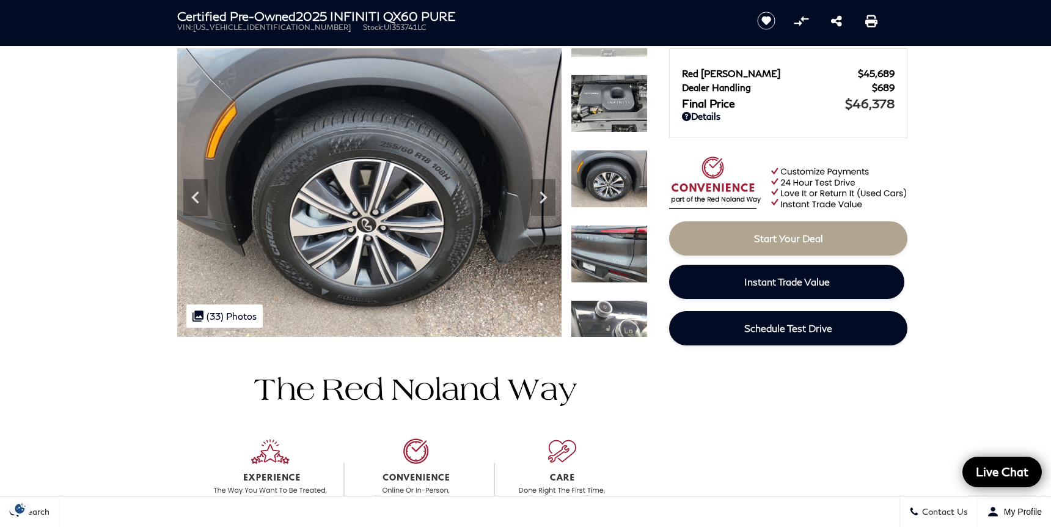
click at [614, 79] on img at bounding box center [609, 104] width 77 height 58
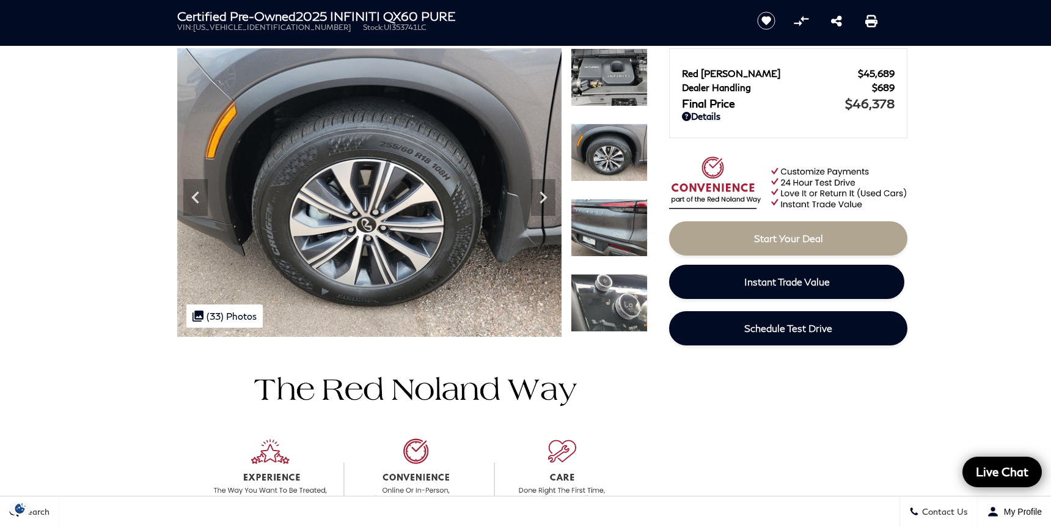
click at [620, 312] on img at bounding box center [609, 303] width 77 height 58
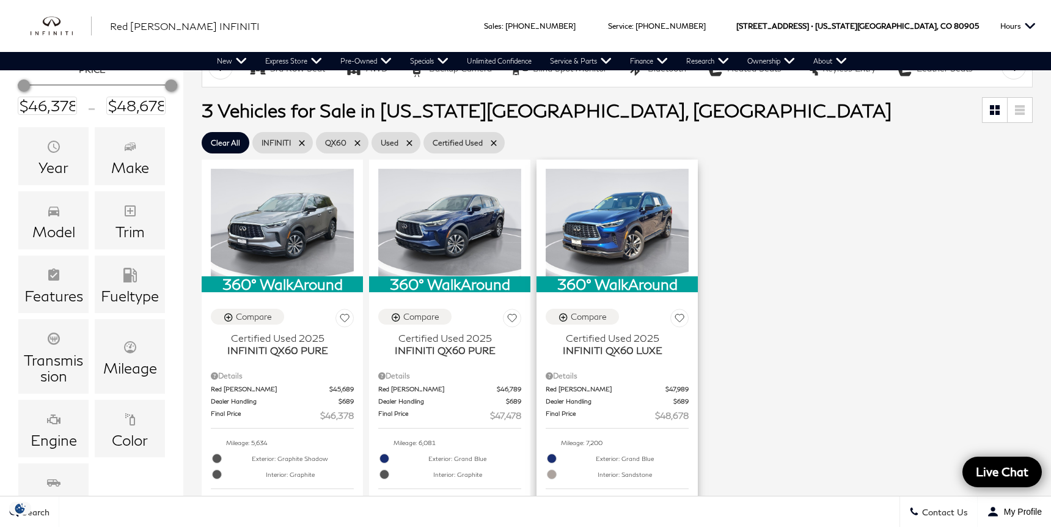
scroll to position [227, 0]
